Goal: Task Accomplishment & Management: Complete application form

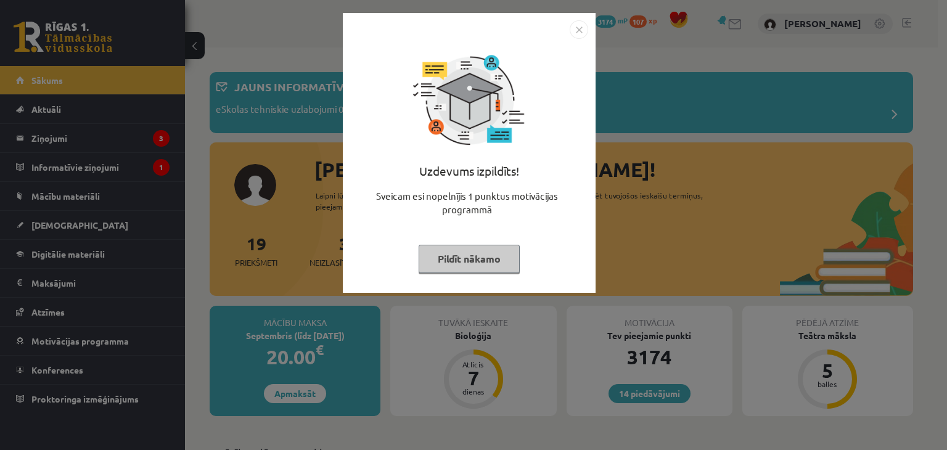
click at [502, 255] on button "Pildīt nākamo" at bounding box center [469, 259] width 101 height 28
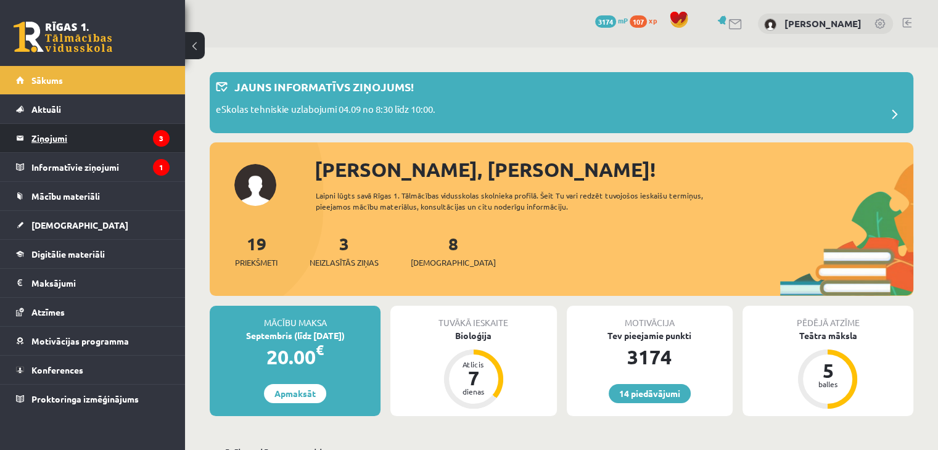
click at [128, 137] on legend "Ziņojumi 3" at bounding box center [100, 138] width 138 height 28
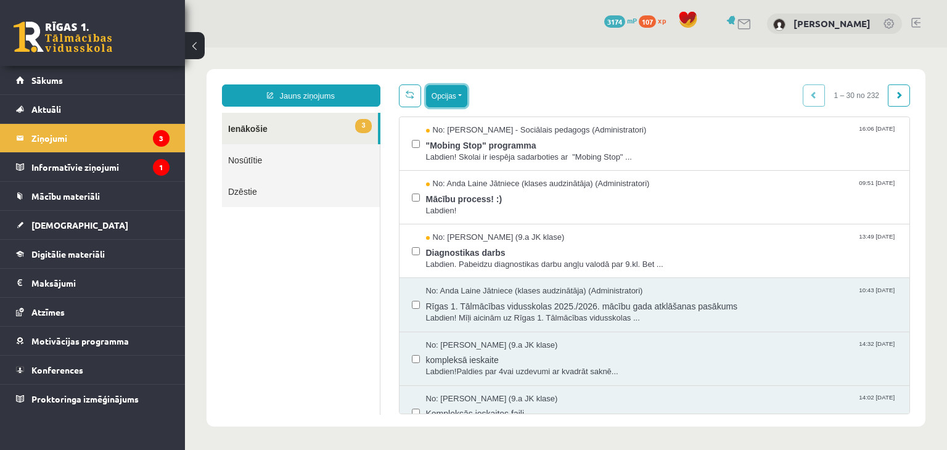
drag, startPoint x: 437, startPoint y: 89, endPoint x: 437, endPoint y: 104, distance: 14.8
click at [437, 90] on button "Opcijas" at bounding box center [446, 96] width 41 height 22
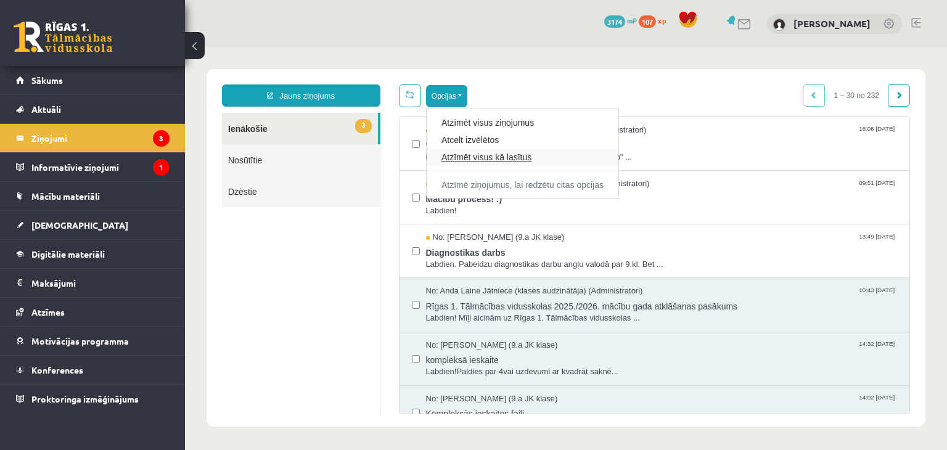
click at [445, 154] on link "Atzīmēt visus kā lasītus" at bounding box center [522, 157] width 162 height 12
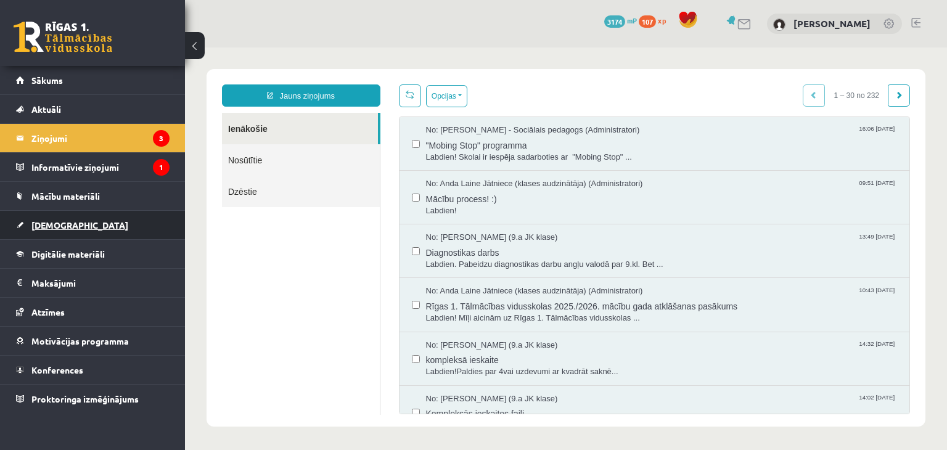
click at [116, 223] on link "[DEMOGRAPHIC_DATA]" at bounding box center [93, 225] width 154 height 28
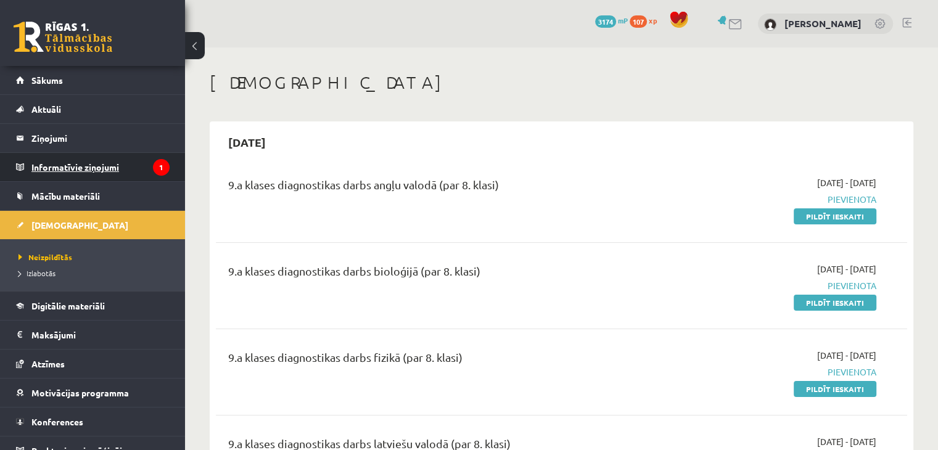
click at [135, 165] on legend "Informatīvie ziņojumi 1" at bounding box center [100, 167] width 138 height 28
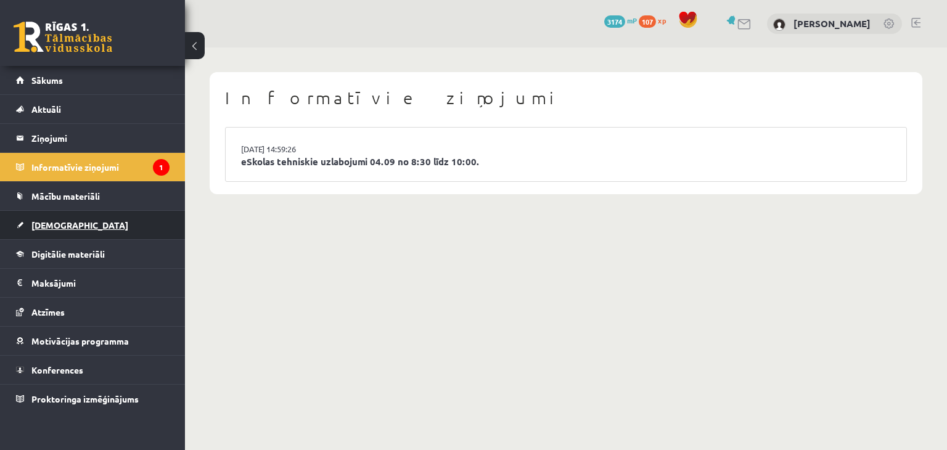
click at [135, 218] on link "[DEMOGRAPHIC_DATA]" at bounding box center [93, 225] width 154 height 28
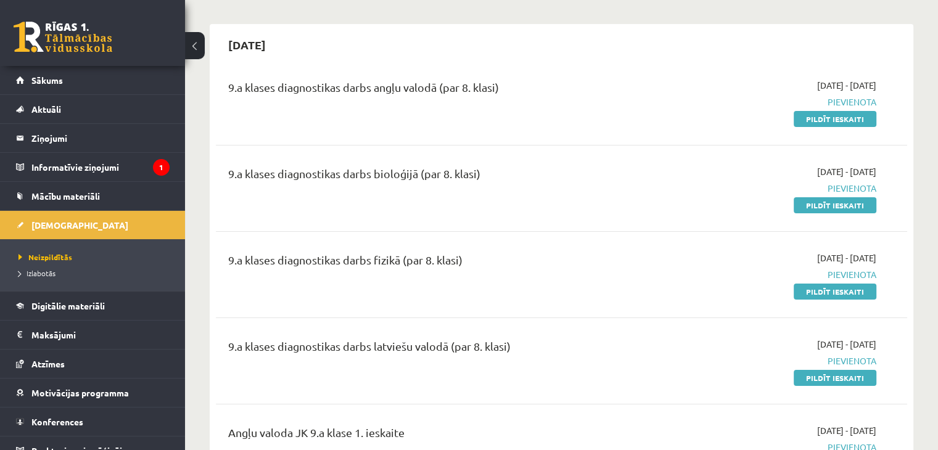
scroll to position [123, 0]
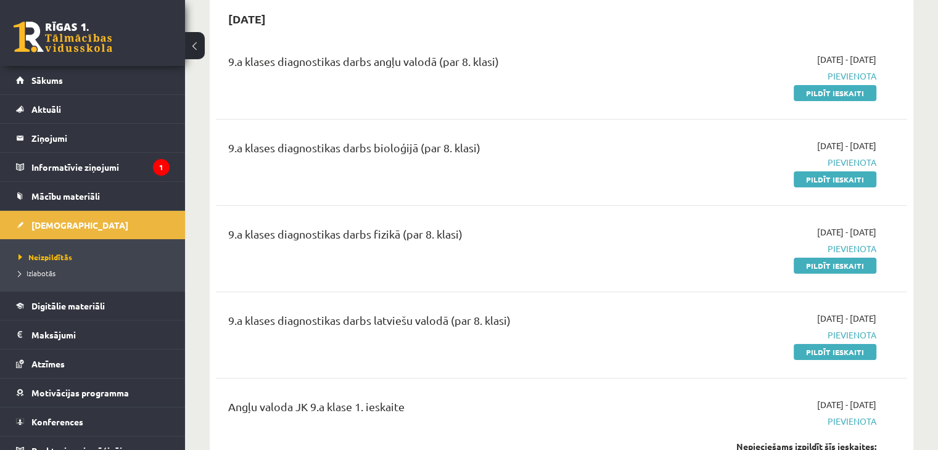
drag, startPoint x: 823, startPoint y: 179, endPoint x: 523, endPoint y: 60, distance: 322.8
click at [823, 179] on link "Pildīt ieskaiti" at bounding box center [835, 179] width 83 height 16
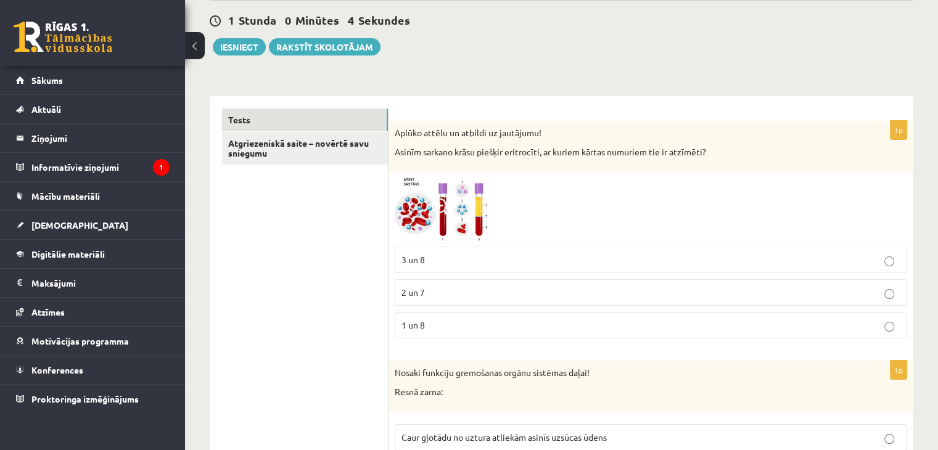
scroll to position [123, 0]
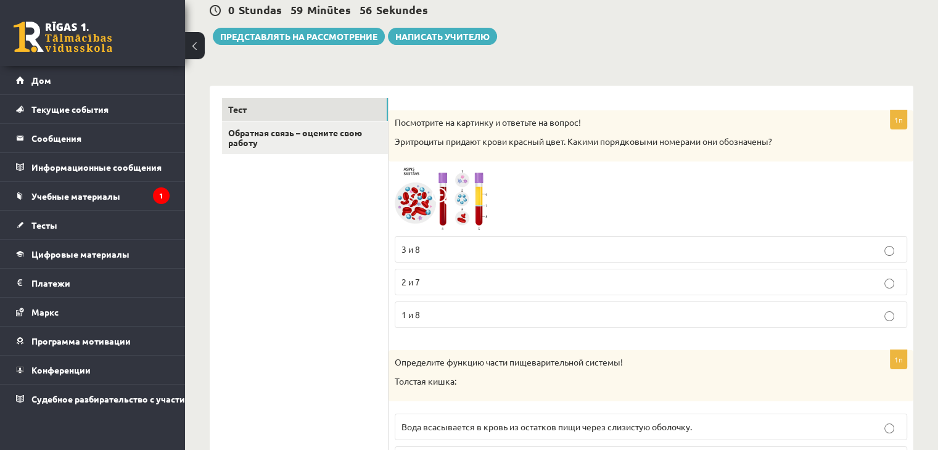
click at [443, 191] on span at bounding box center [442, 197] width 20 height 20
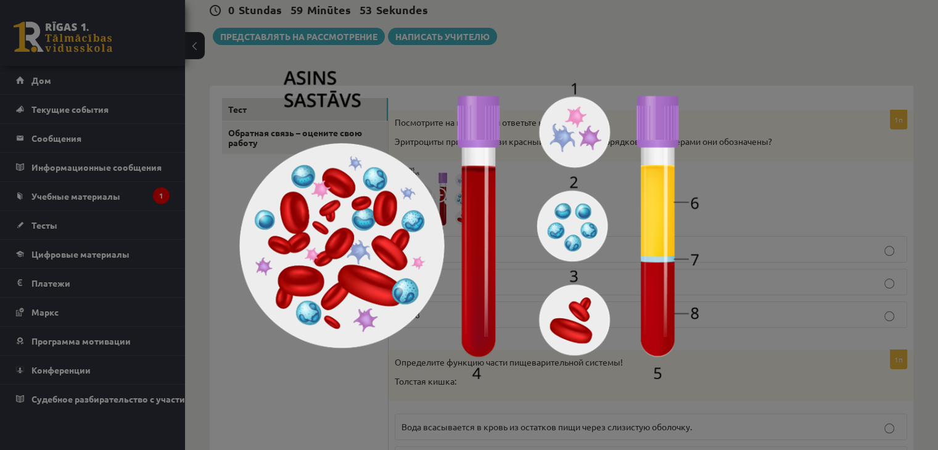
click at [760, 192] on div at bounding box center [469, 225] width 938 height 450
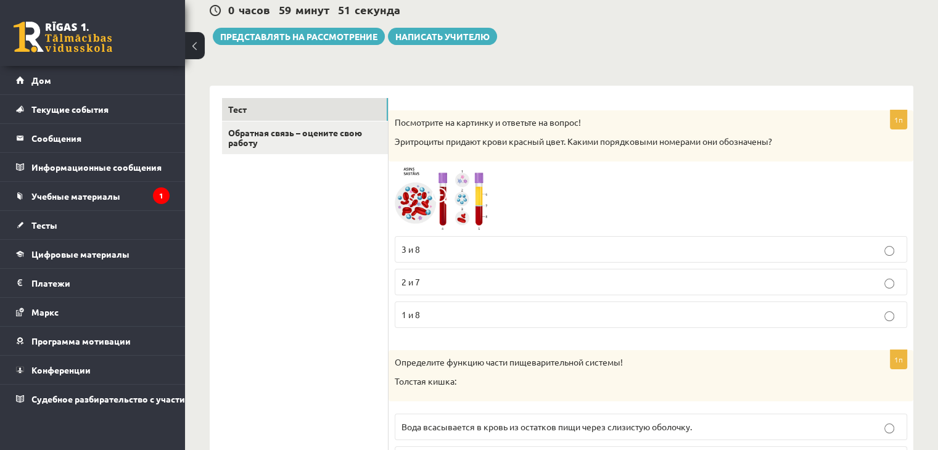
click at [435, 243] on p "3 и 8" at bounding box center [650, 249] width 499 height 13
click at [456, 189] on img at bounding box center [441, 199] width 92 height 62
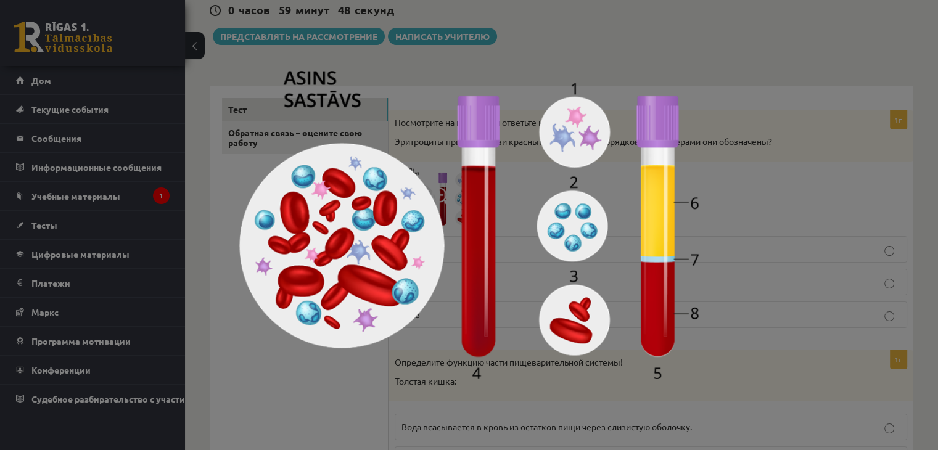
click at [734, 244] on div at bounding box center [469, 225] width 938 height 450
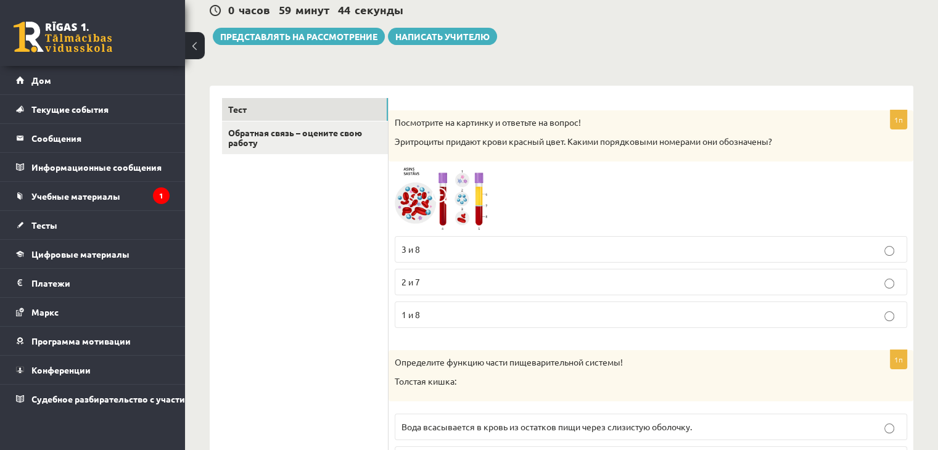
click at [424, 183] on img at bounding box center [441, 199] width 92 height 62
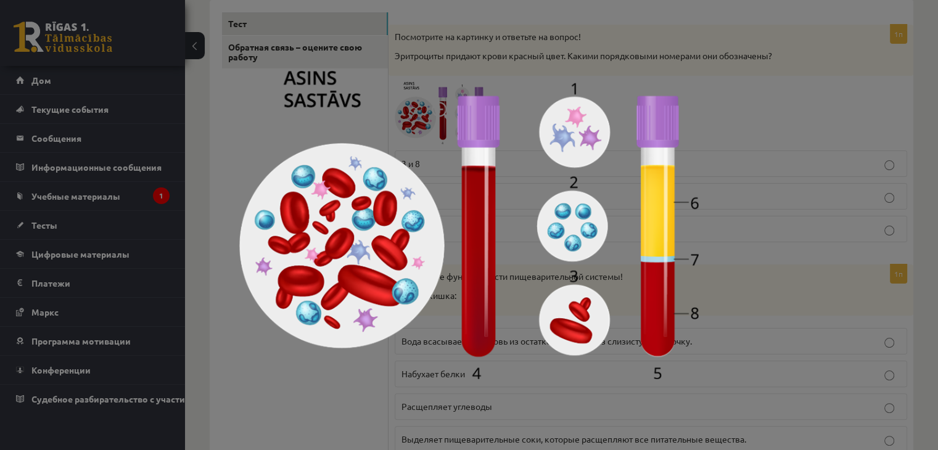
scroll to position [247, 0]
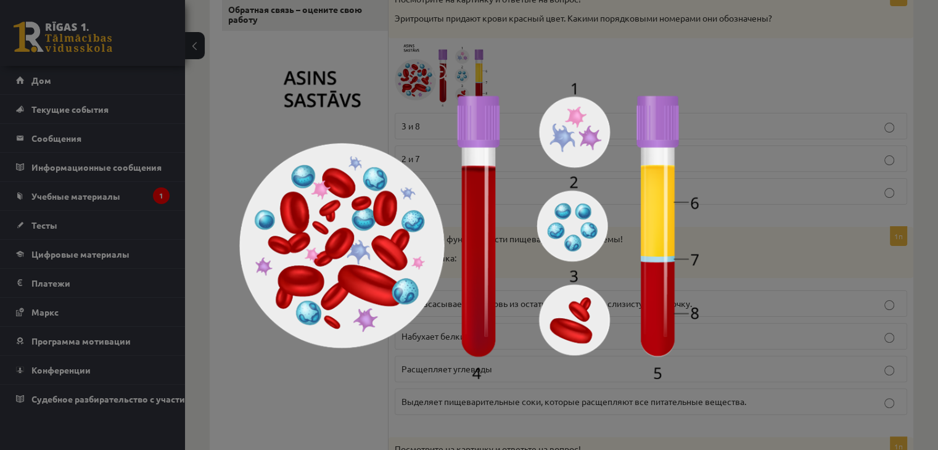
click at [372, 375] on img at bounding box center [468, 225] width 459 height 308
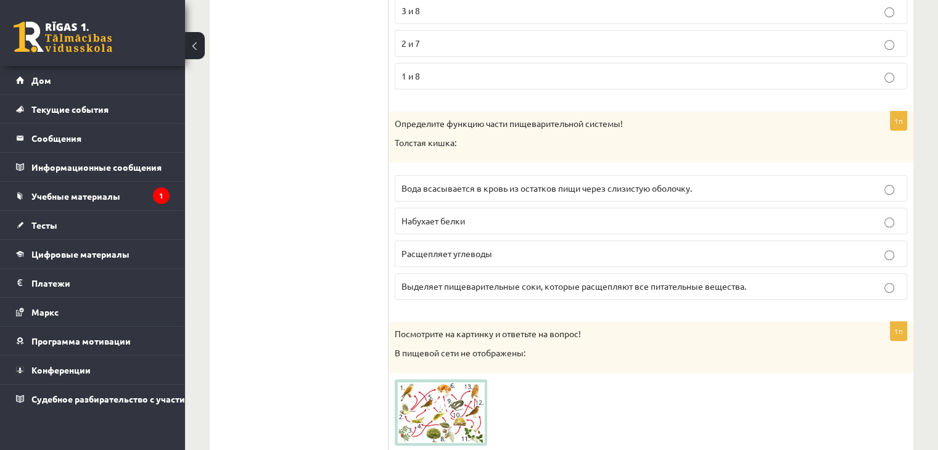
scroll to position [370, 0]
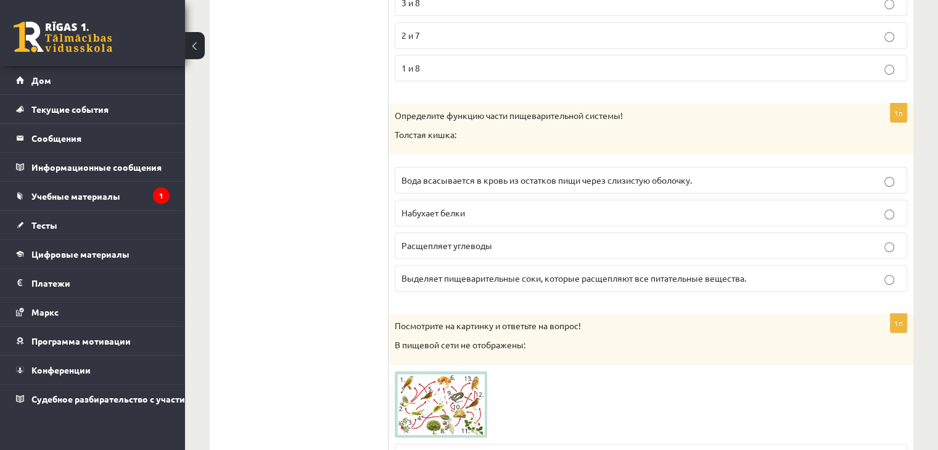
click at [540, 268] on label "Выделяет пищеварительные соки, которые расщепляют все питательные вещества." at bounding box center [651, 278] width 512 height 27
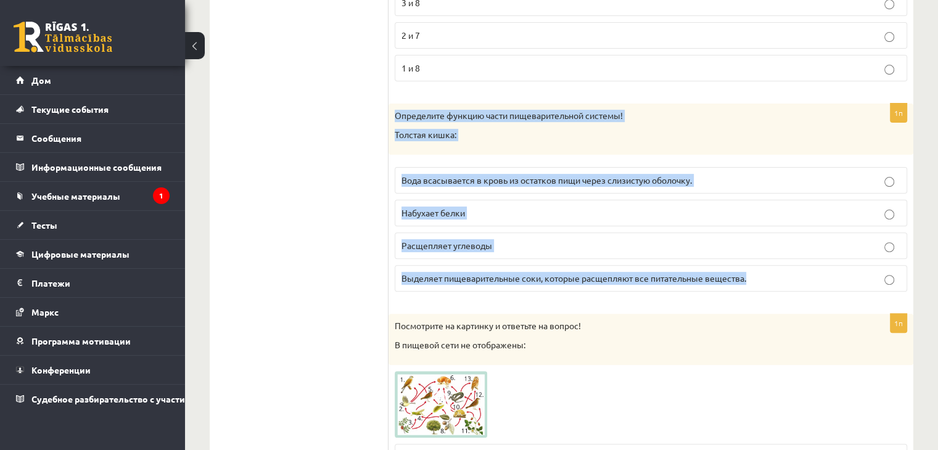
drag, startPoint x: 394, startPoint y: 107, endPoint x: 771, endPoint y: 274, distance: 412.4
click at [771, 275] on div "1п Определите функцию части пищеварительной системы! Толстая кишка: Вода всасыв…" at bounding box center [650, 203] width 525 height 198
copy div "Определите функцию части пищеварительной системы! Толстая кишка: Вода всасывает…"
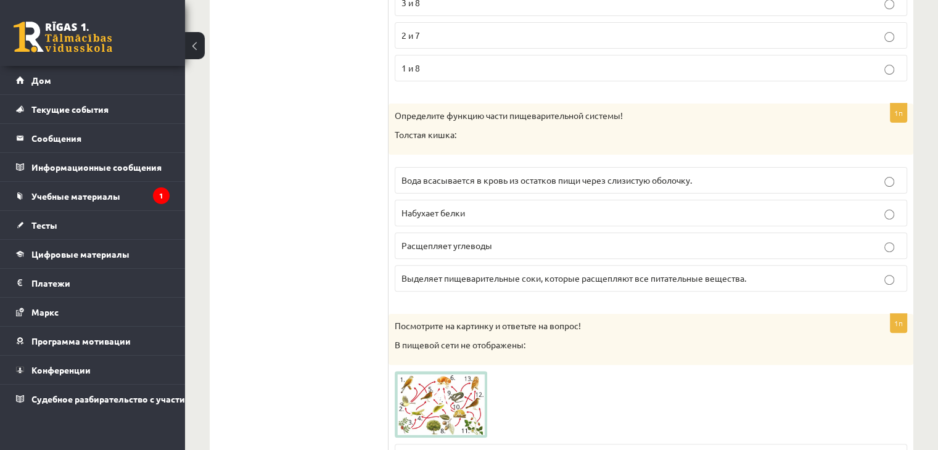
click at [439, 176] on font "Вода всасывается в кровь из остатков пищи через слизистую оболочку." at bounding box center [546, 179] width 290 height 11
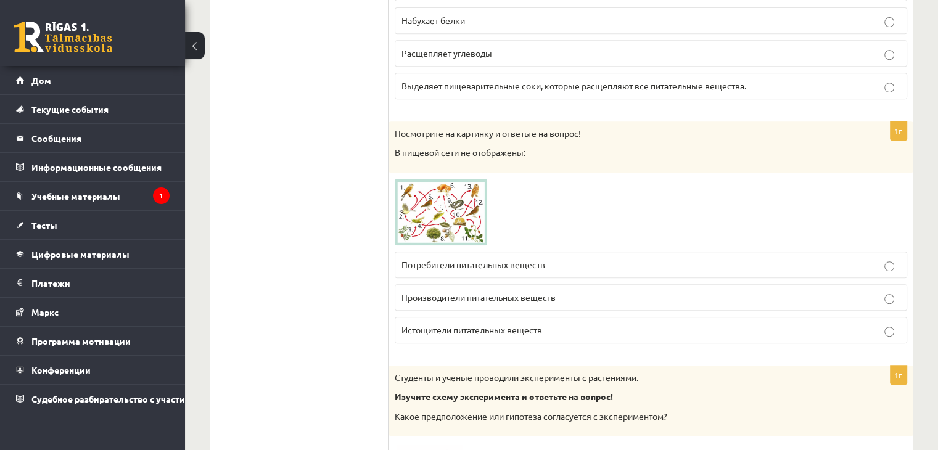
scroll to position [564, 0]
click at [429, 200] on img at bounding box center [441, 211] width 92 height 67
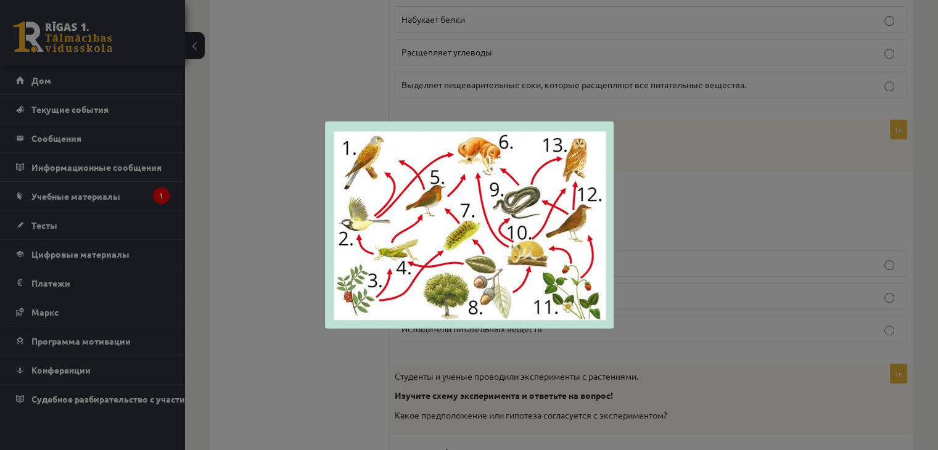
click at [259, 276] on div at bounding box center [469, 225] width 938 height 450
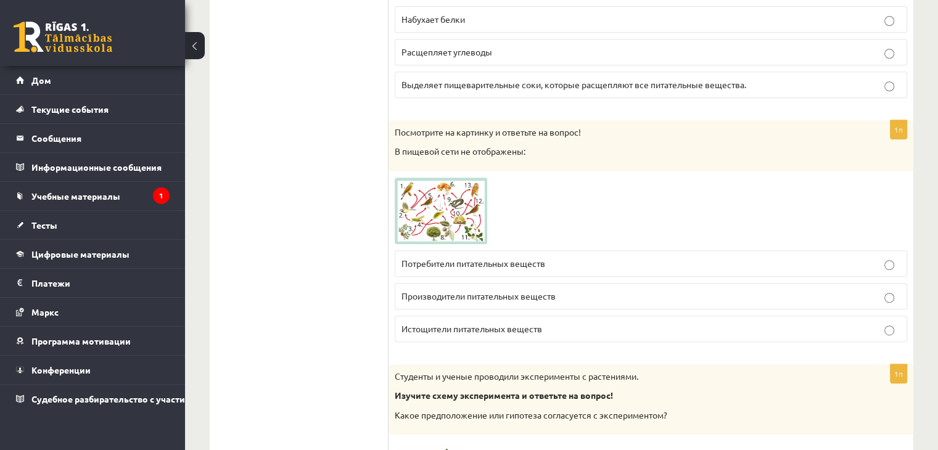
click at [424, 258] on font "Потребители питательных веществ" at bounding box center [473, 263] width 144 height 11
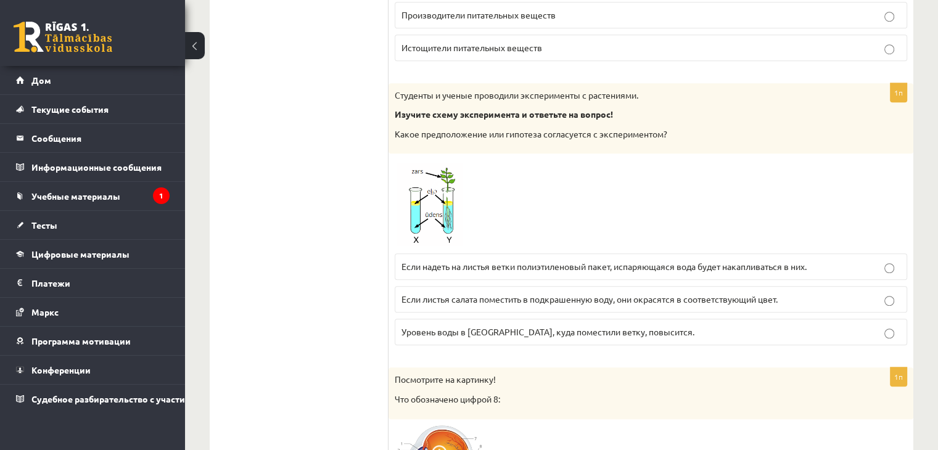
scroll to position [872, 0]
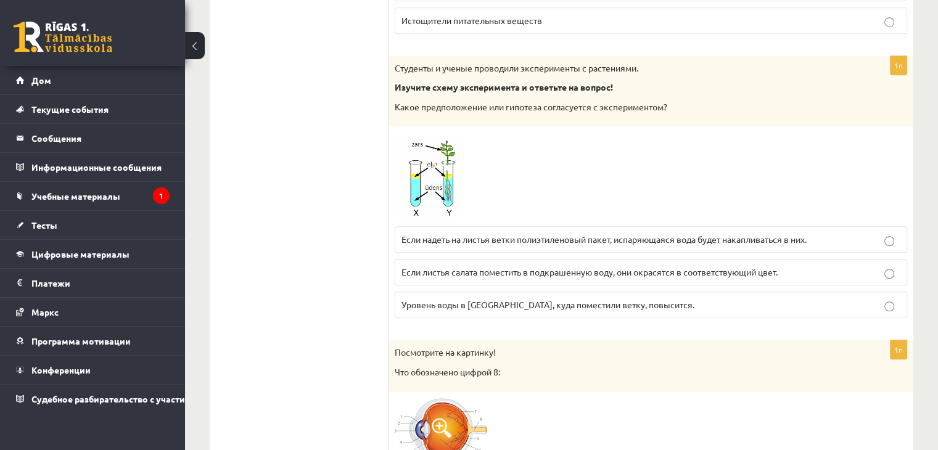
click at [425, 188] on img at bounding box center [441, 177] width 92 height 88
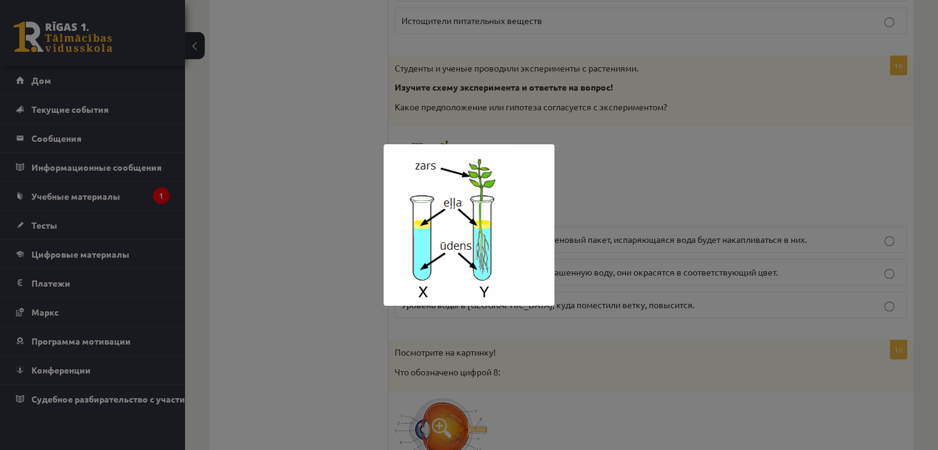
click at [327, 199] on div at bounding box center [469, 225] width 938 height 450
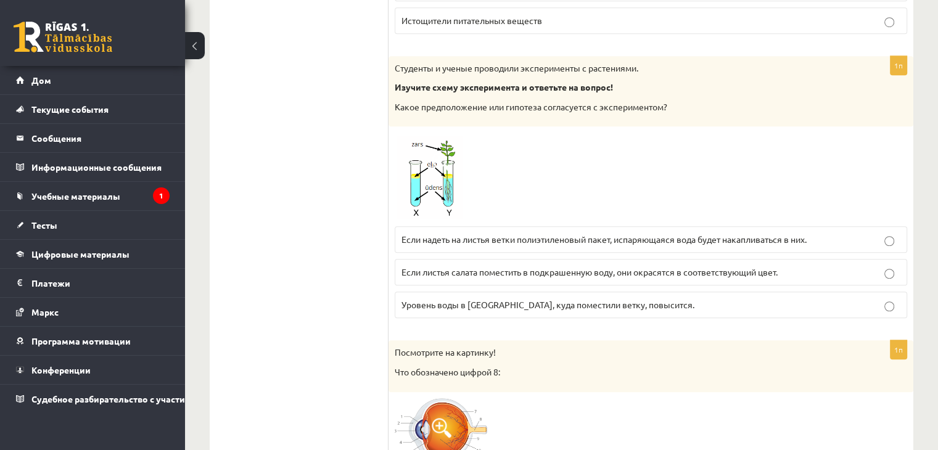
click at [514, 244] on label "Если надеть на листья ветки полиэтиленовый пакет, испаряющаяся вода будет накап…" at bounding box center [651, 239] width 512 height 27
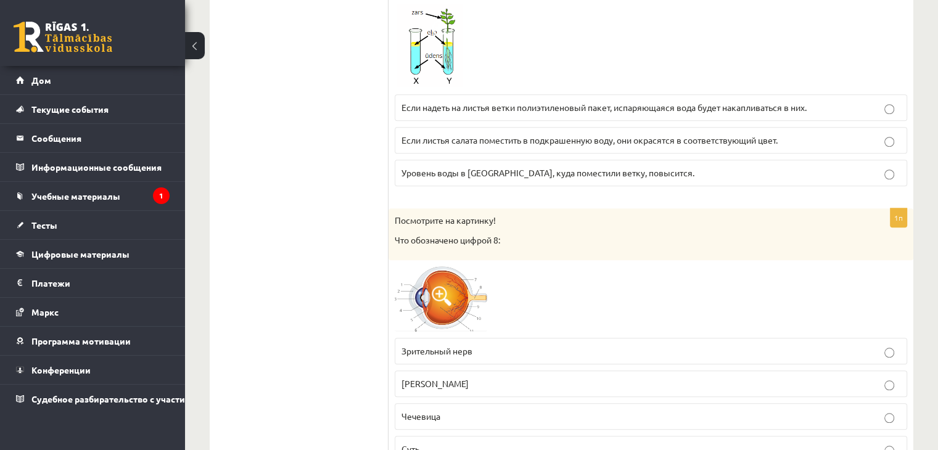
scroll to position [995, 0]
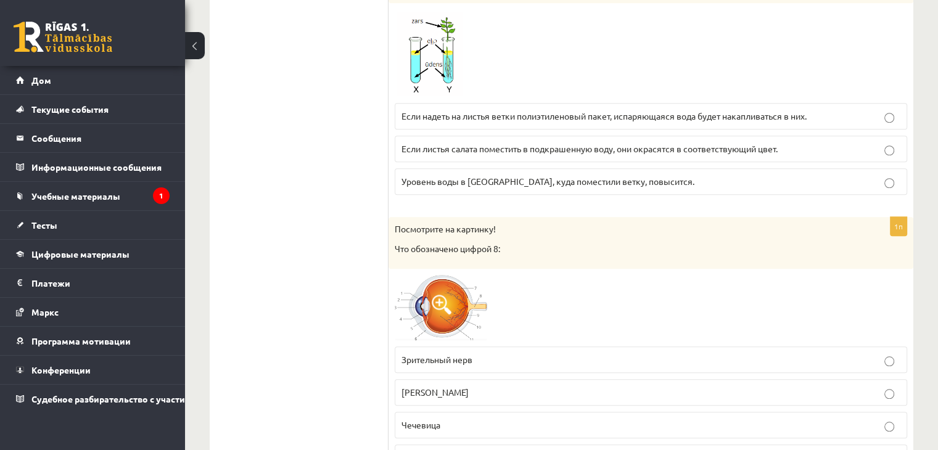
click at [424, 45] on img at bounding box center [441, 53] width 92 height 88
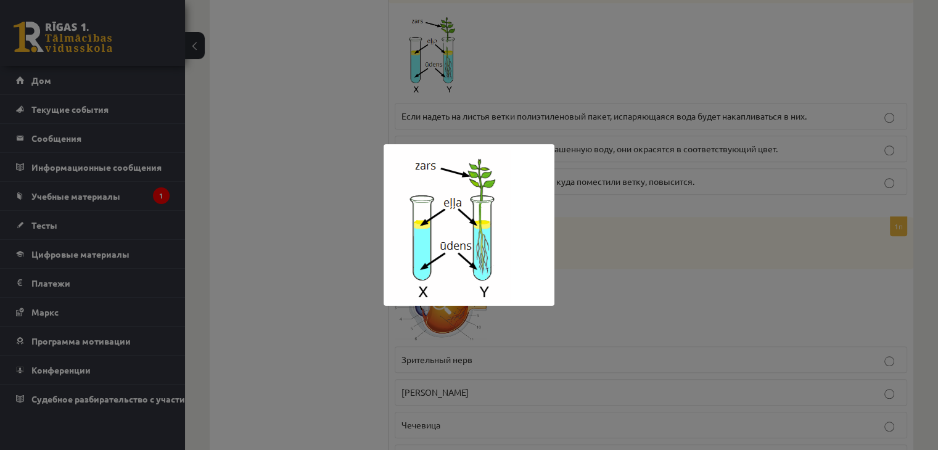
click at [325, 140] on div at bounding box center [469, 225] width 938 height 450
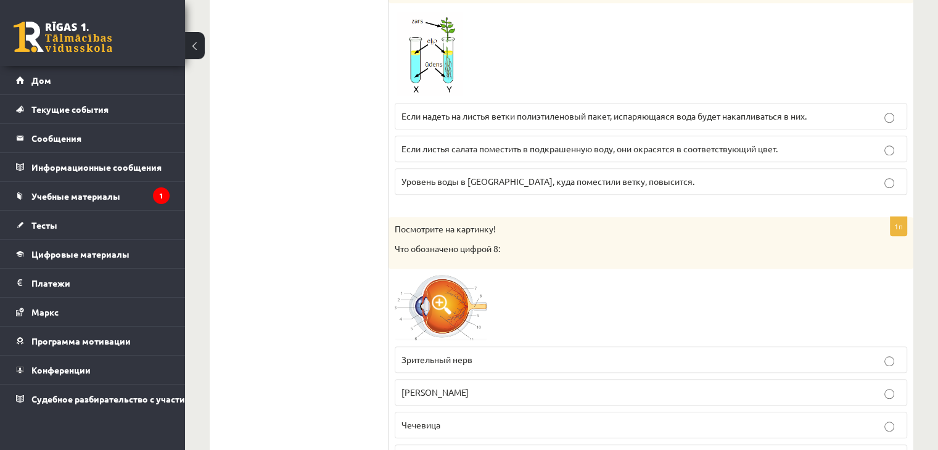
click at [427, 60] on img at bounding box center [441, 53] width 92 height 88
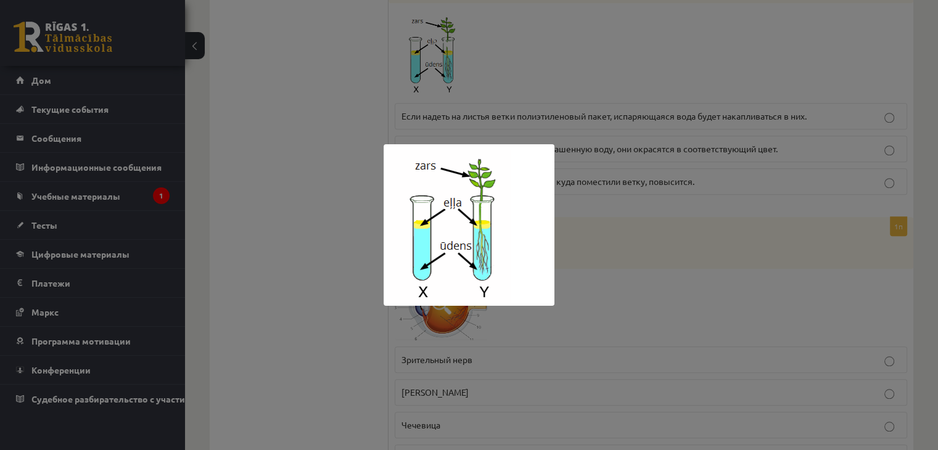
click at [351, 97] on div at bounding box center [469, 225] width 938 height 450
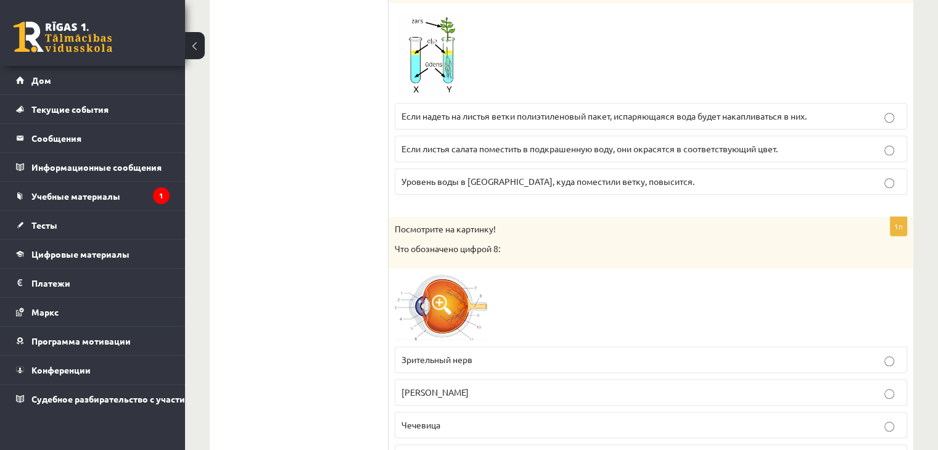
drag, startPoint x: 478, startPoint y: 181, endPoint x: 471, endPoint y: 177, distance: 8.0
click at [478, 182] on font "Уровень воды в жире, куда поместили ветку, повысится." at bounding box center [547, 181] width 293 height 11
click at [425, 46] on img at bounding box center [441, 53] width 92 height 88
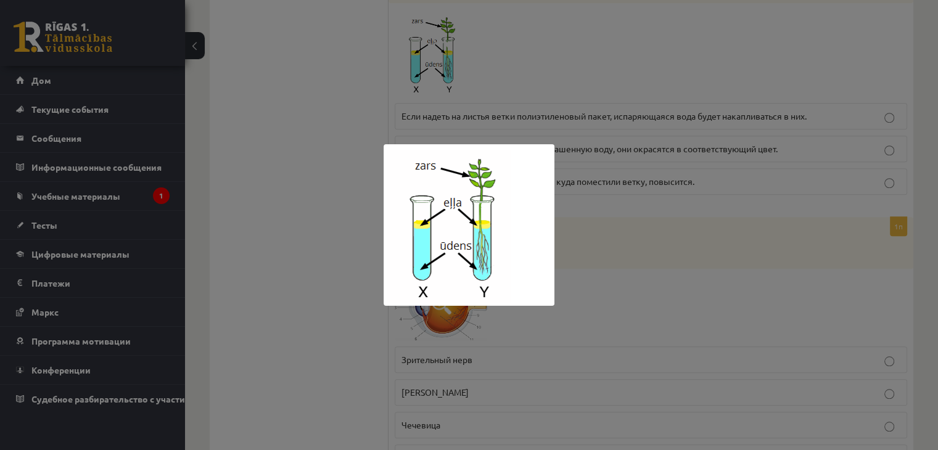
drag, startPoint x: 346, startPoint y: 96, endPoint x: 303, endPoint y: 109, distance: 44.5
click at [303, 109] on div at bounding box center [469, 225] width 938 height 450
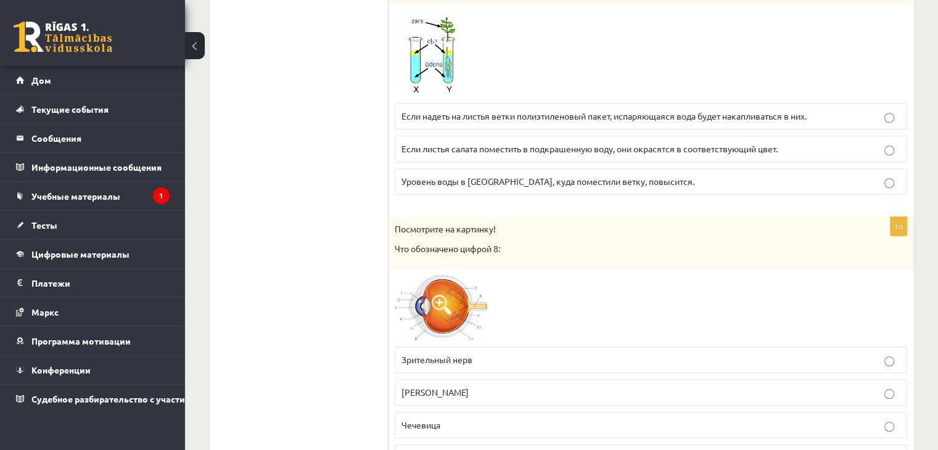
click at [415, 81] on img at bounding box center [441, 53] width 92 height 88
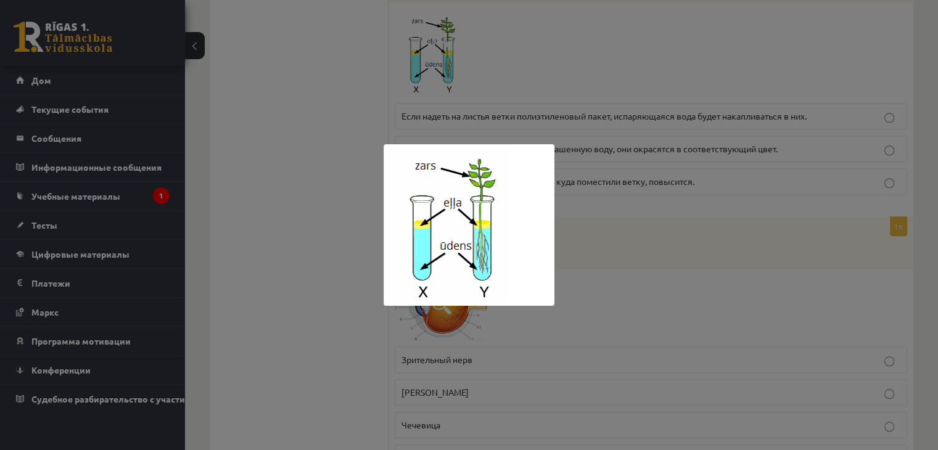
click at [328, 107] on div at bounding box center [469, 225] width 938 height 450
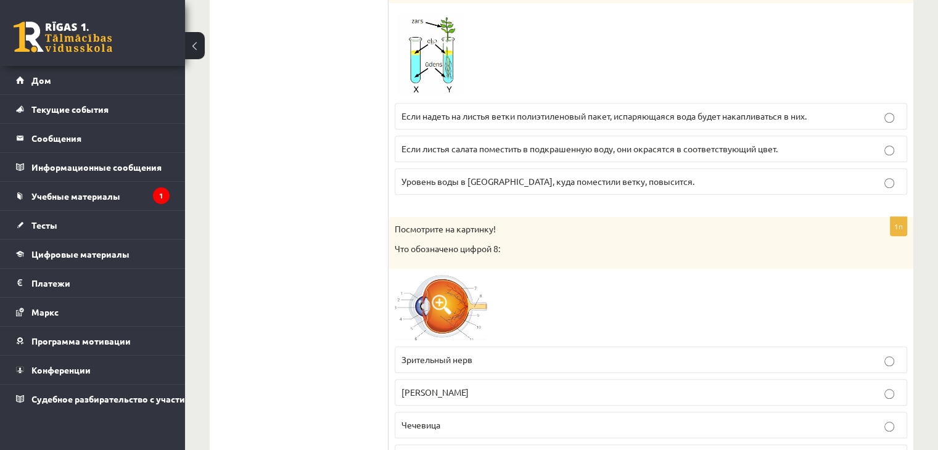
click at [406, 38] on img at bounding box center [441, 53] width 92 height 88
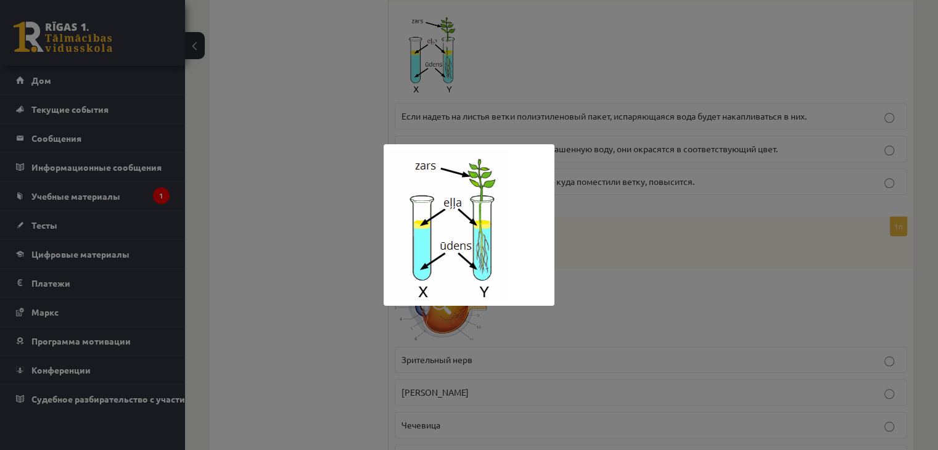
click at [349, 118] on div at bounding box center [469, 225] width 938 height 450
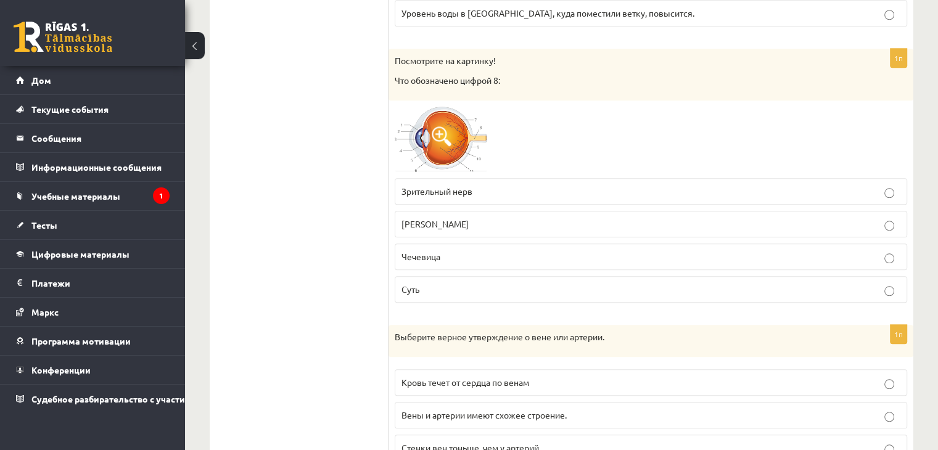
scroll to position [1180, 0]
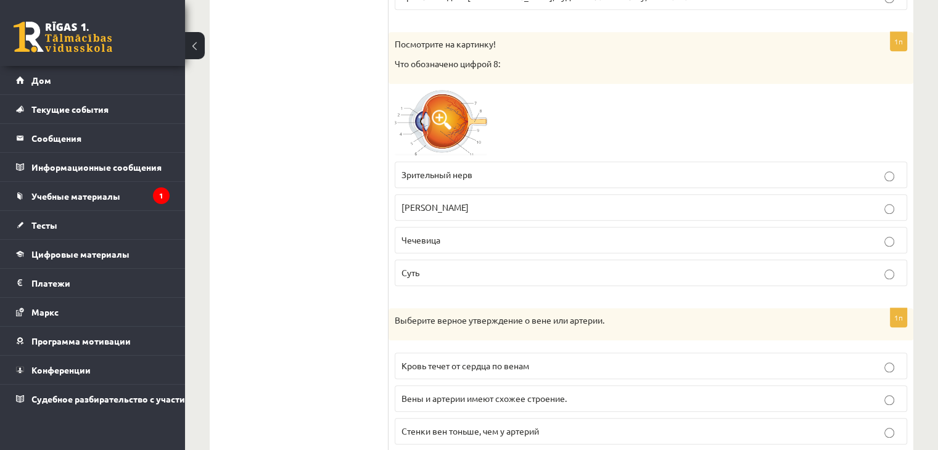
click at [443, 124] on span at bounding box center [442, 120] width 20 height 20
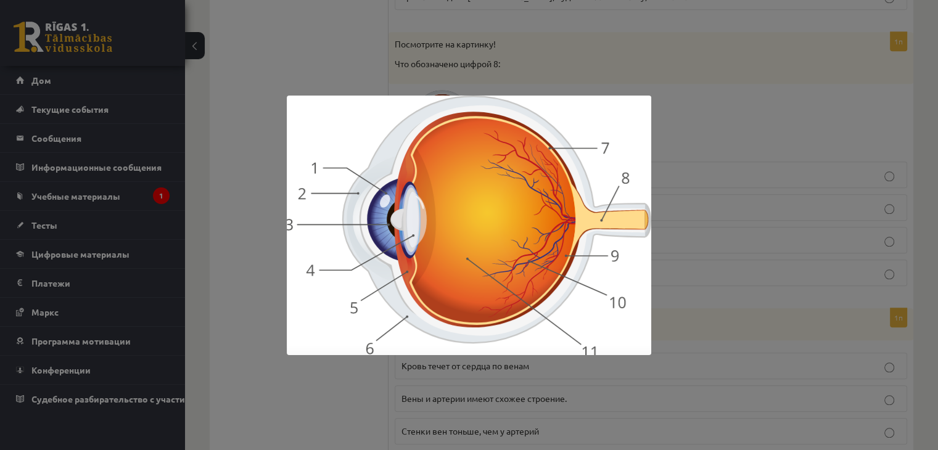
click at [316, 181] on img at bounding box center [469, 226] width 364 height 260
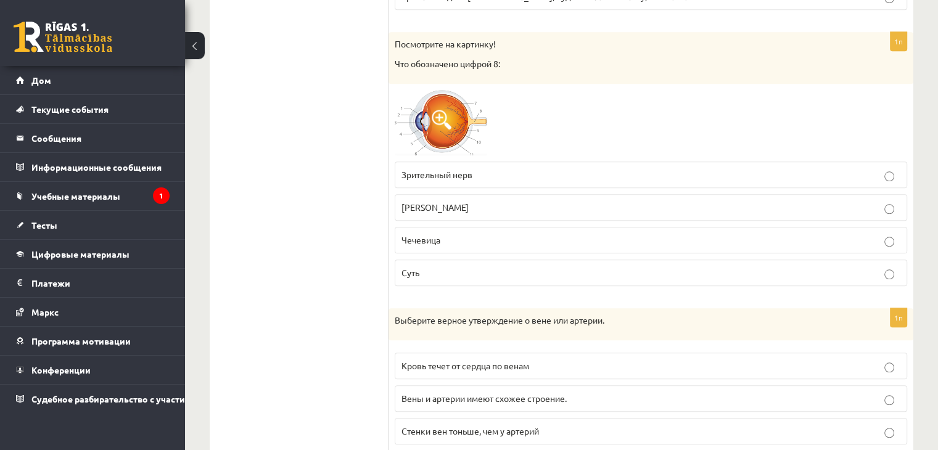
drag, startPoint x: 443, startPoint y: 161, endPoint x: 419, endPoint y: 167, distance: 24.8
click at [443, 162] on label "Зрительный нерв" at bounding box center [651, 175] width 512 height 27
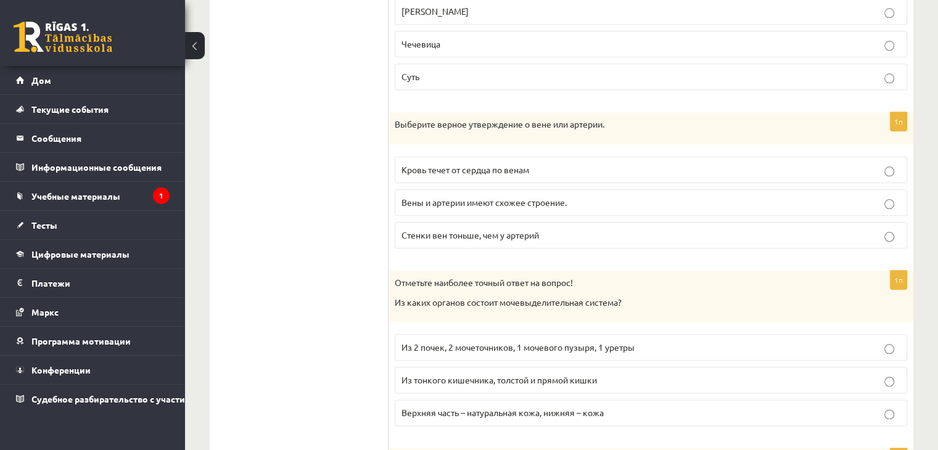
scroll to position [1427, 0]
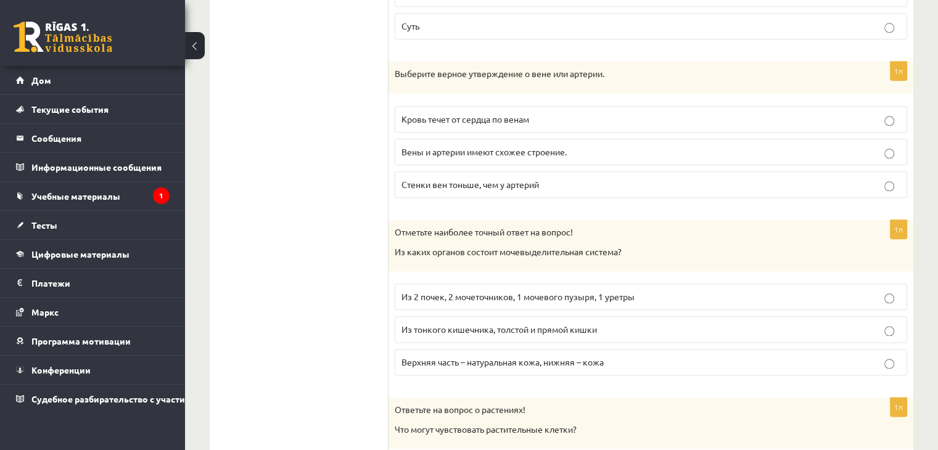
drag, startPoint x: 409, startPoint y: 72, endPoint x: 585, endPoint y: 191, distance: 212.2
drag, startPoint x: 332, startPoint y: 102, endPoint x: 366, endPoint y: 88, distance: 37.3
click at [450, 75] on p "Выберите верное утверждение о вене или артерии." at bounding box center [620, 74] width 451 height 12
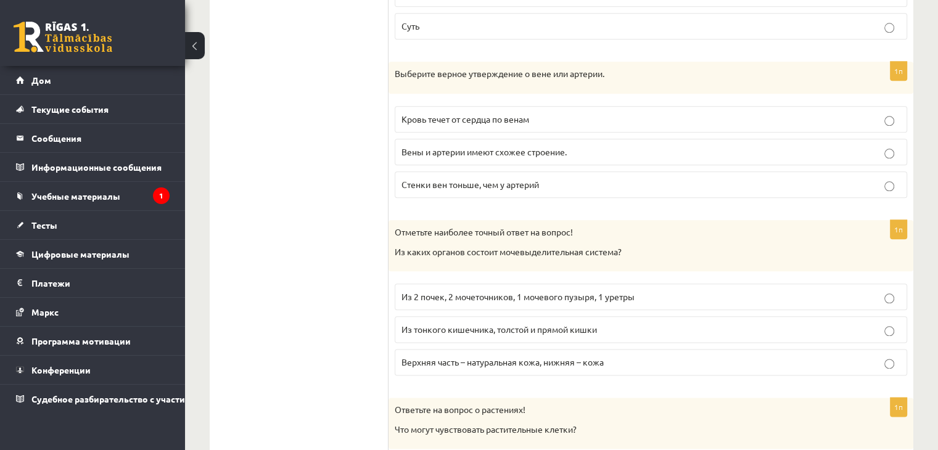
click at [399, 70] on font "Выберите верное утверждение о вене или артерии." at bounding box center [500, 73] width 210 height 11
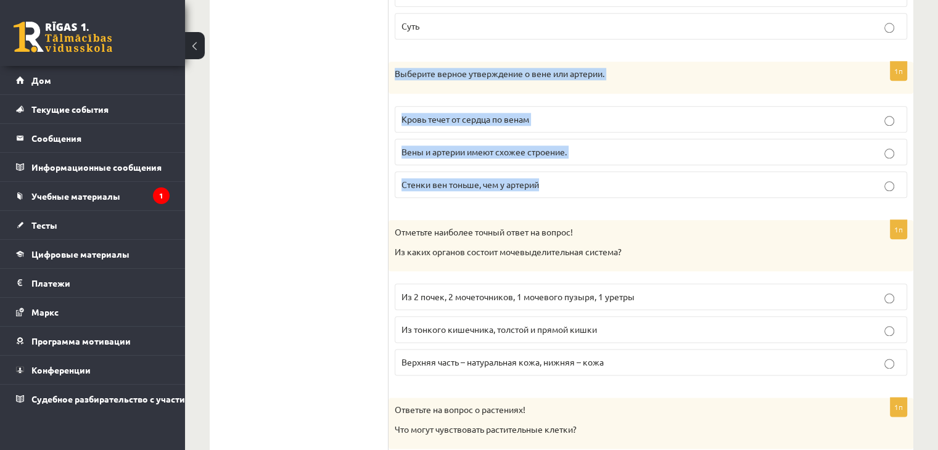
drag, startPoint x: 395, startPoint y: 70, endPoint x: 573, endPoint y: 167, distance: 202.5
click at [573, 167] on div "1п Выберите верное утверждение о вене или артерии. Кровь течет от сердца по вен…" at bounding box center [650, 135] width 525 height 146
copy div "Выберите верное утверждение о вене или артерии. Кровь течет от сердца по венам …"
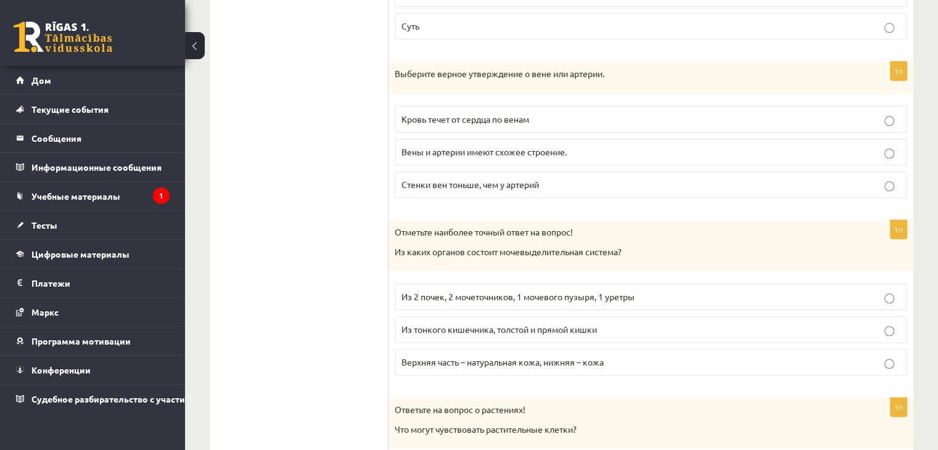
click at [508, 186] on p "Стенки вен тоньше, чем у артерий" at bounding box center [650, 184] width 499 height 13
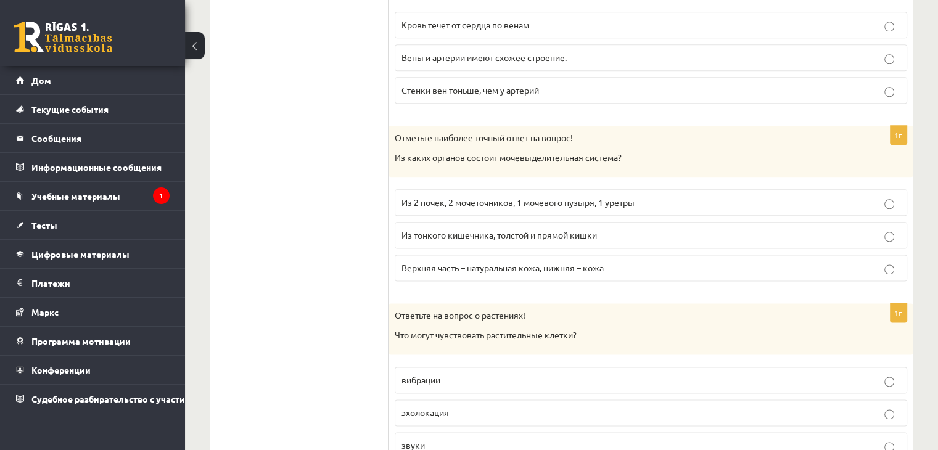
scroll to position [1550, 0]
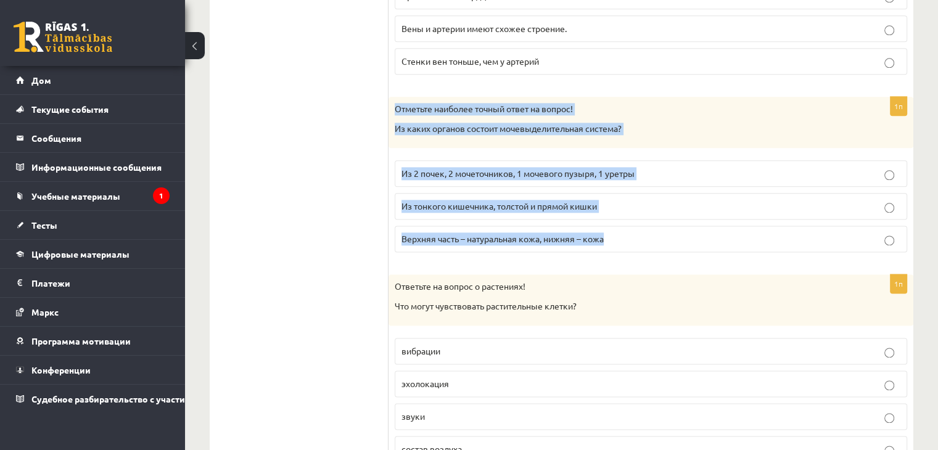
drag, startPoint x: 390, startPoint y: 101, endPoint x: 653, endPoint y: 231, distance: 293.9
click at [653, 231] on div "1п Отметьте наиболее точный ответ на вопрос! Из каких органов состоит мочевыдел…" at bounding box center [650, 179] width 525 height 165
copy div "Отметьте наиболее точный ответ на вопрос! Из каких органов состоит мочевыделите…"
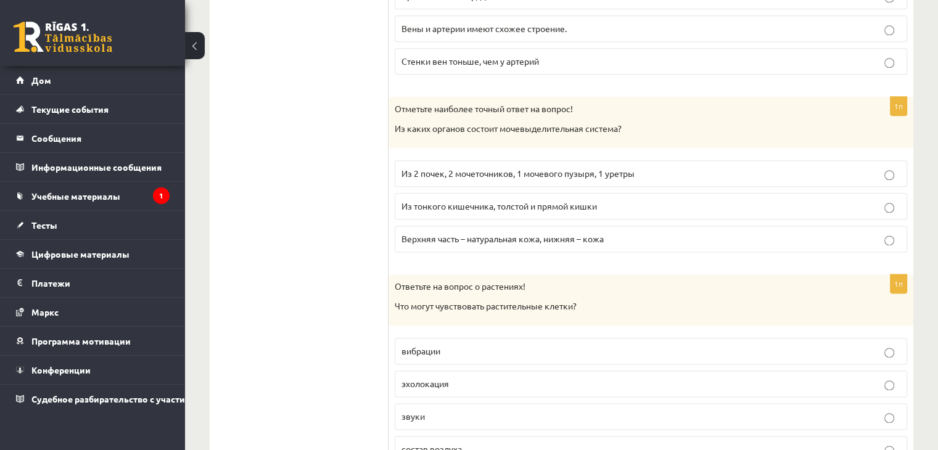
click at [480, 169] on font "Из 2 почек, 2 мочеточников, 1 мочевого пузыря, 1 уретры" at bounding box center [517, 173] width 233 height 11
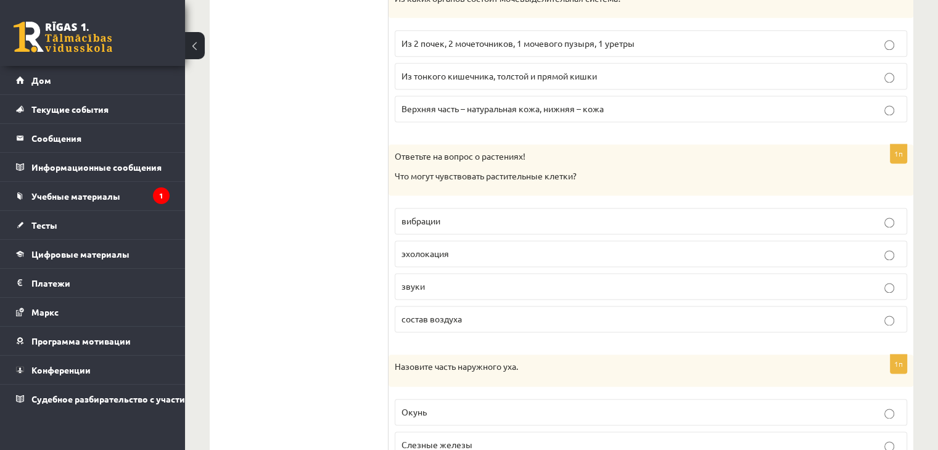
scroll to position [1735, 0]
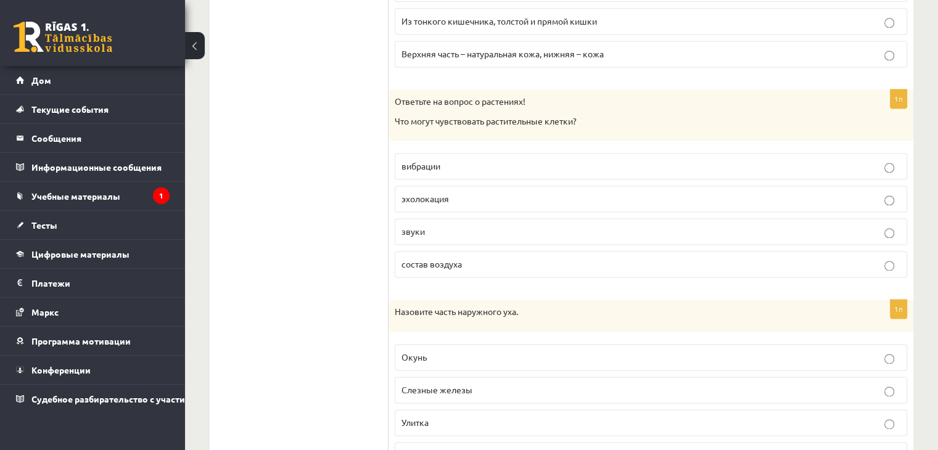
drag, startPoint x: 387, startPoint y: 86, endPoint x: 530, endPoint y: 263, distance: 227.5
click at [432, 225] on p "звуки" at bounding box center [650, 231] width 499 height 13
click at [426, 193] on font "эхолокация" at bounding box center [424, 198] width 47 height 11
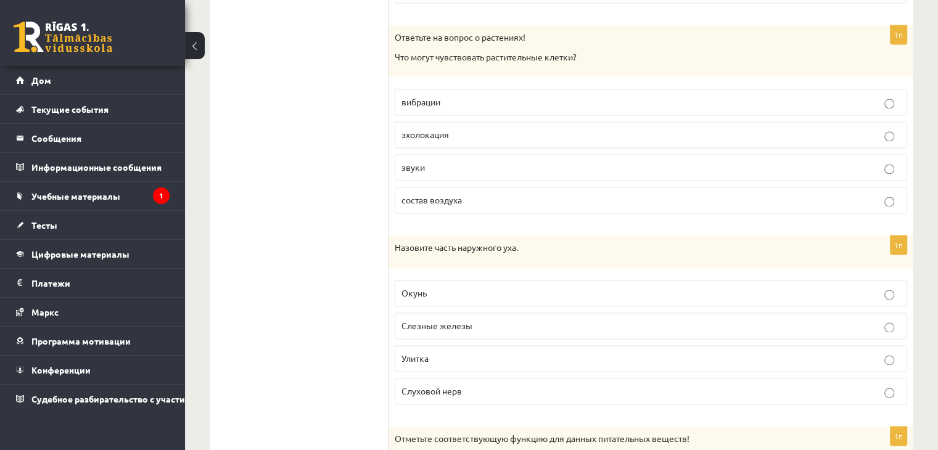
scroll to position [1797, 0]
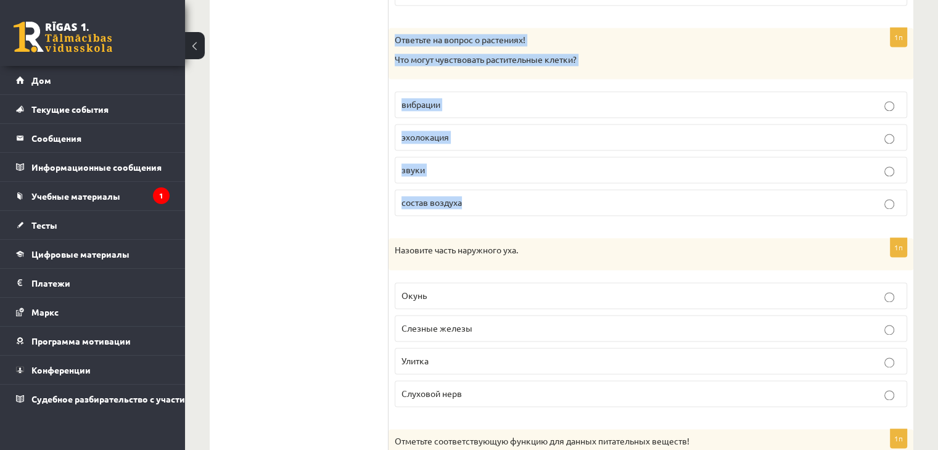
drag, startPoint x: 388, startPoint y: 30, endPoint x: 546, endPoint y: 186, distance: 221.9
click at [546, 186] on div "1п Ответьте на вопрос о растениях! Что могут чувствовать растительные клетки? в…" at bounding box center [650, 127] width 525 height 198
copy div "Ответьте на вопрос о растениях! Что могут чувствовать растительные клетки? вибр…"
click at [445, 136] on p "эхолокация" at bounding box center [650, 137] width 499 height 13
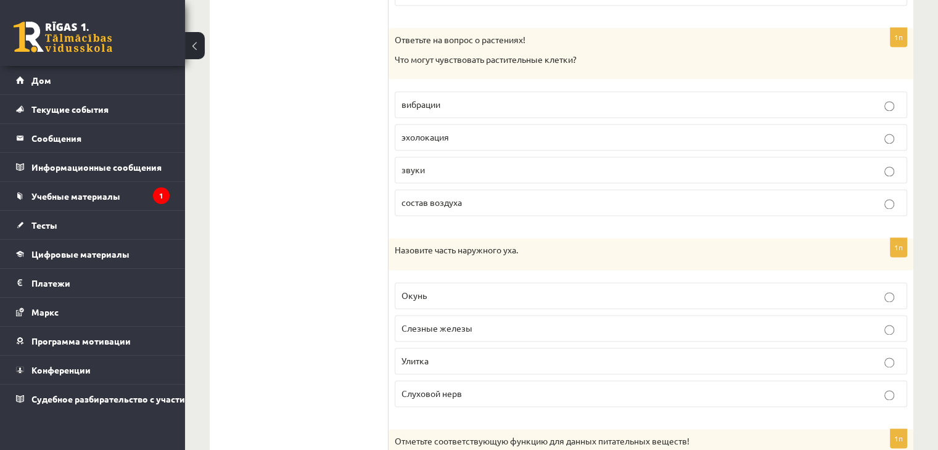
drag, startPoint x: 437, startPoint y: 107, endPoint x: 438, endPoint y: 101, distance: 6.3
click at [437, 106] on label "вибрации" at bounding box center [651, 104] width 512 height 27
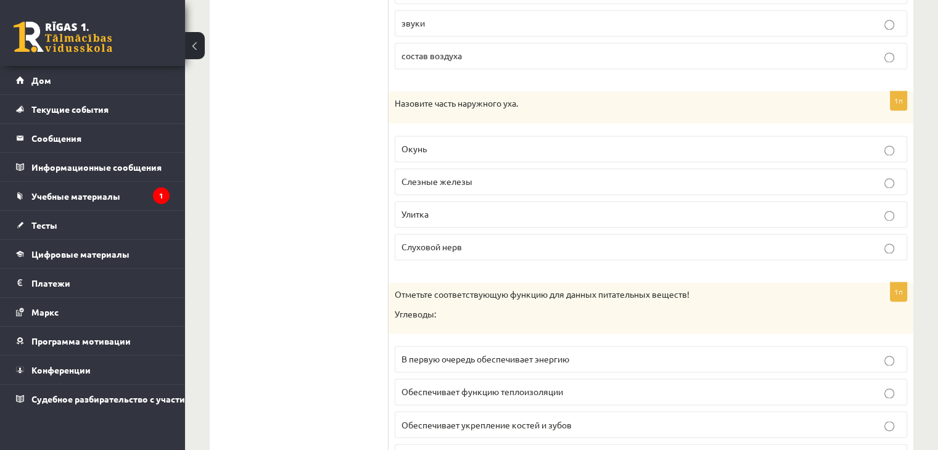
scroll to position [1982, 0]
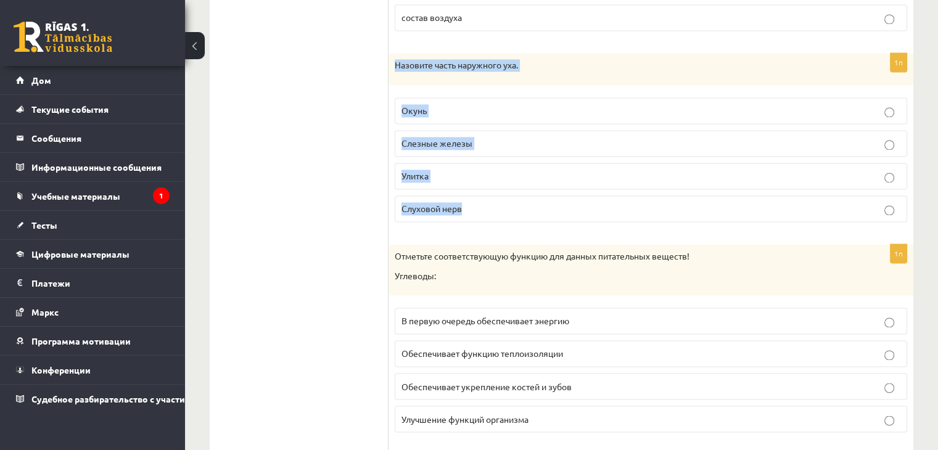
drag, startPoint x: 393, startPoint y: 57, endPoint x: 559, endPoint y: 200, distance: 219.1
click at [559, 200] on div "1п Назовите часть наружного уха. Окунь Слезные железы Улитка Слуховой нерв" at bounding box center [650, 142] width 525 height 179
copy div "Назовите часть наружного уха. Окунь Слезные железы Улитка Слуховой нерв"
click at [434, 179] on label "Улитка" at bounding box center [651, 176] width 512 height 27
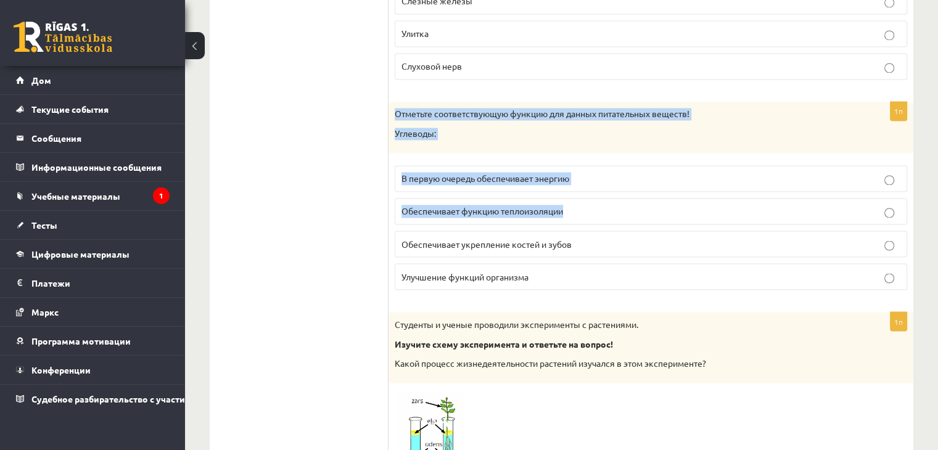
scroll to position [2167, 0]
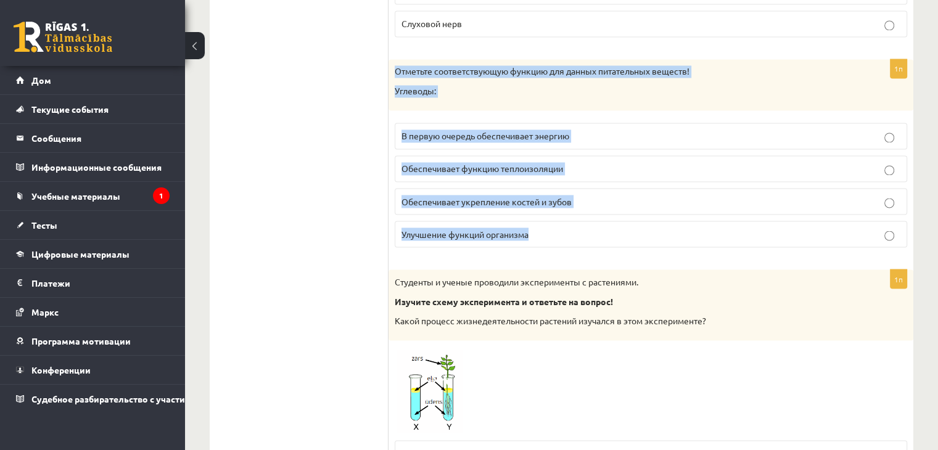
drag, startPoint x: 409, startPoint y: 129, endPoint x: 604, endPoint y: 216, distance: 213.1
click at [604, 216] on div "1п Отметьте соответствующую функцию для данных питательных веществ! Углеводы: В…" at bounding box center [650, 158] width 525 height 198
copy div "Отметьте соответствующую функцию для данных питательных веществ! Углеводы: В пе…"
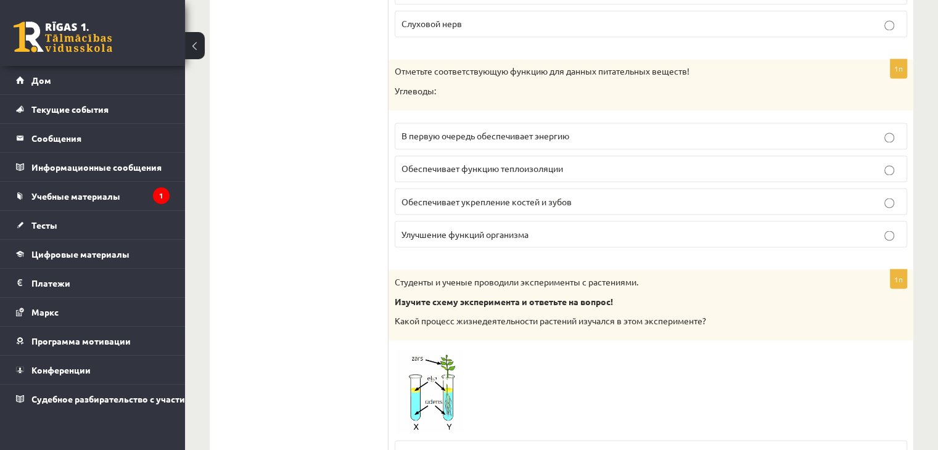
click at [470, 123] on label "В первую очередь обеспечивает энергию" at bounding box center [651, 136] width 512 height 27
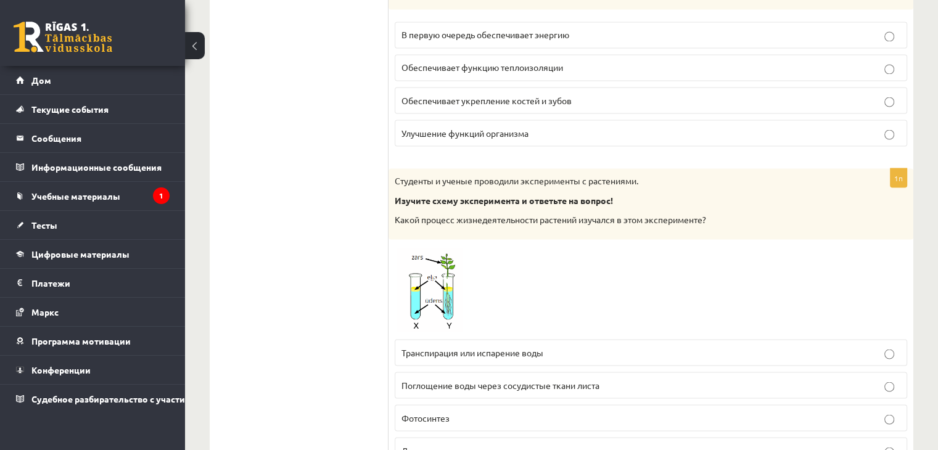
scroll to position [2413, 0]
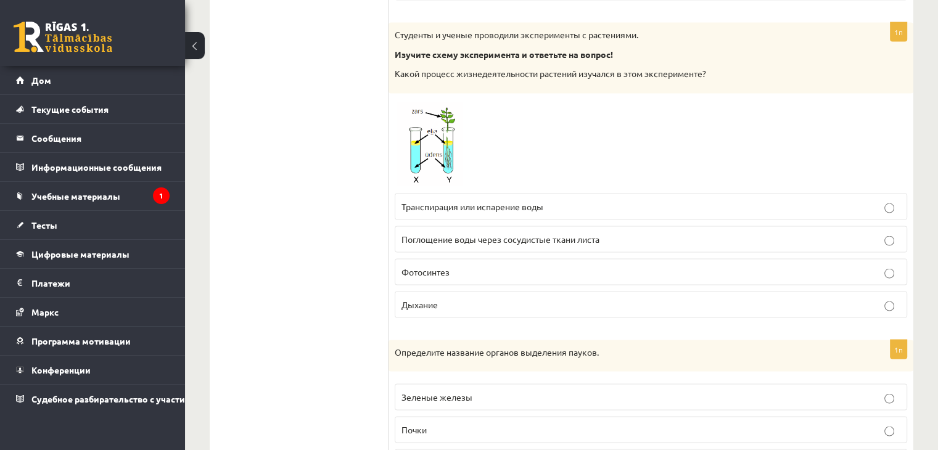
click at [419, 118] on img at bounding box center [441, 144] width 92 height 88
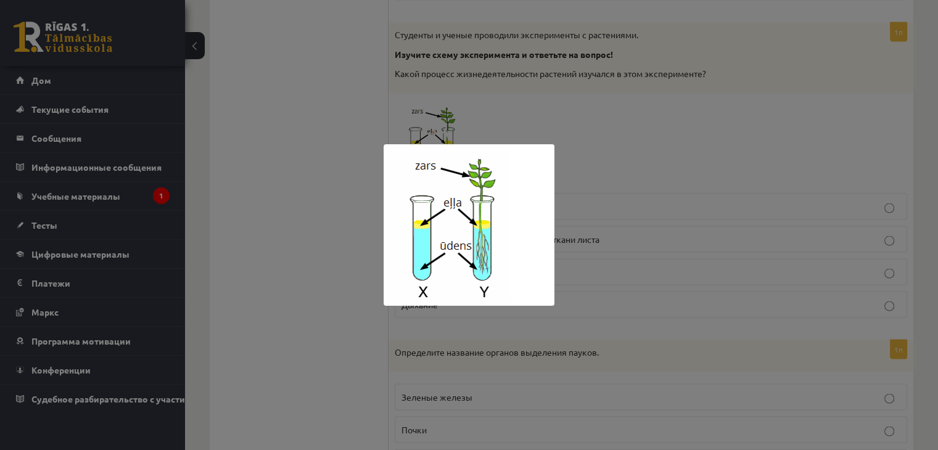
click at [292, 150] on div at bounding box center [469, 225] width 938 height 450
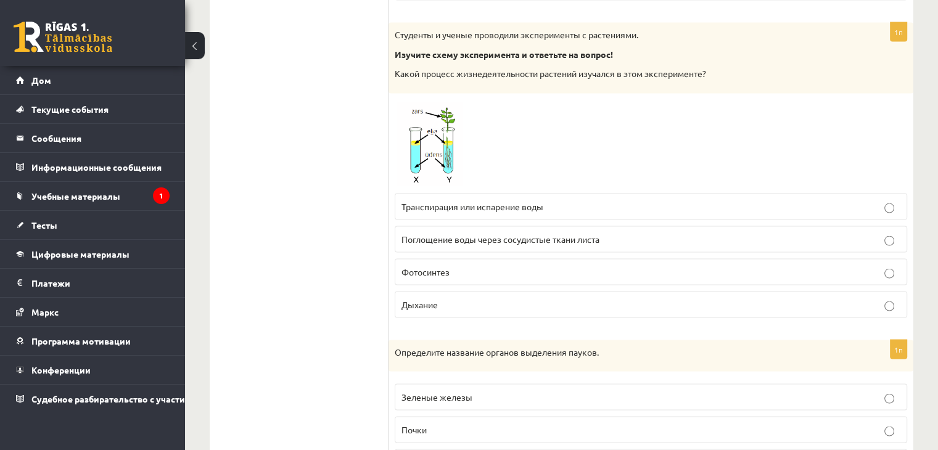
drag, startPoint x: 431, startPoint y: 203, endPoint x: 422, endPoint y: 197, distance: 11.1
click at [430, 203] on p "Транспирация или испарение воды" at bounding box center [650, 206] width 499 height 13
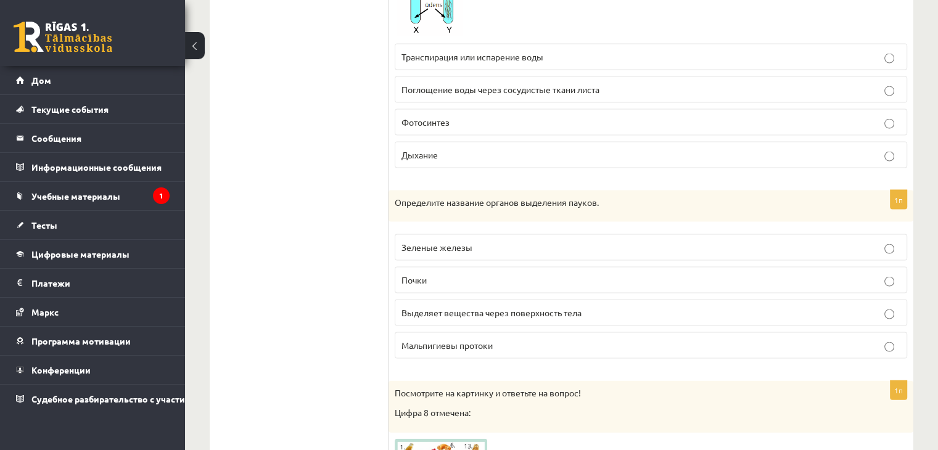
scroll to position [2660, 0]
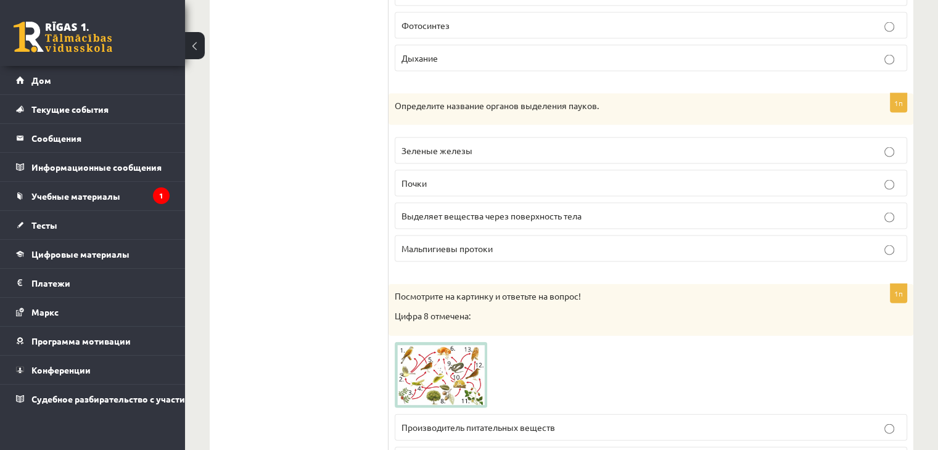
drag, startPoint x: 385, startPoint y: 90, endPoint x: 578, endPoint y: 224, distance: 235.2
drag, startPoint x: 387, startPoint y: 97, endPoint x: 482, endPoint y: 151, distance: 108.8
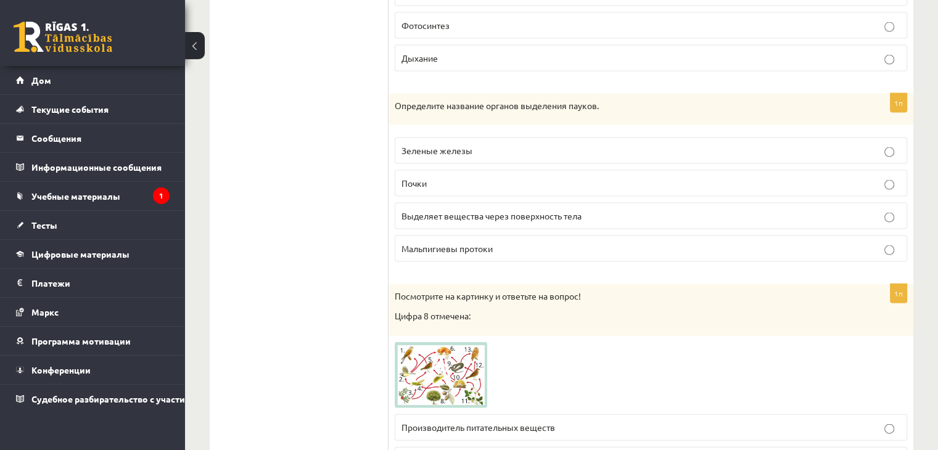
click at [451, 100] on font "Определите название органов выделения пауков." at bounding box center [497, 105] width 204 height 11
click at [416, 145] on font "Зеленые железы" at bounding box center [436, 150] width 71 height 11
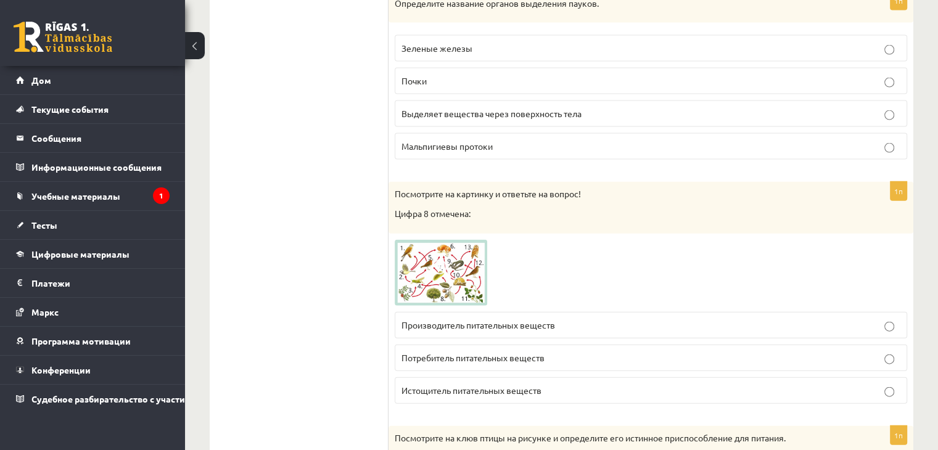
scroll to position [2845, 0]
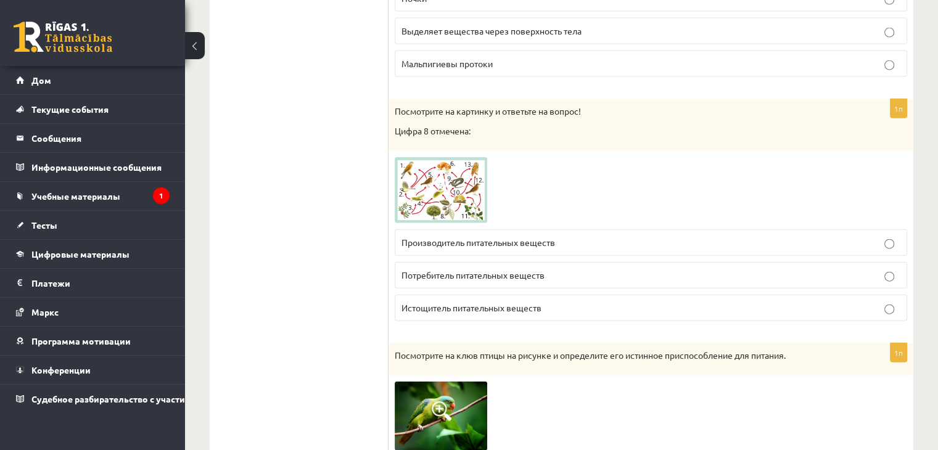
click at [440, 198] on img at bounding box center [441, 190] width 92 height 67
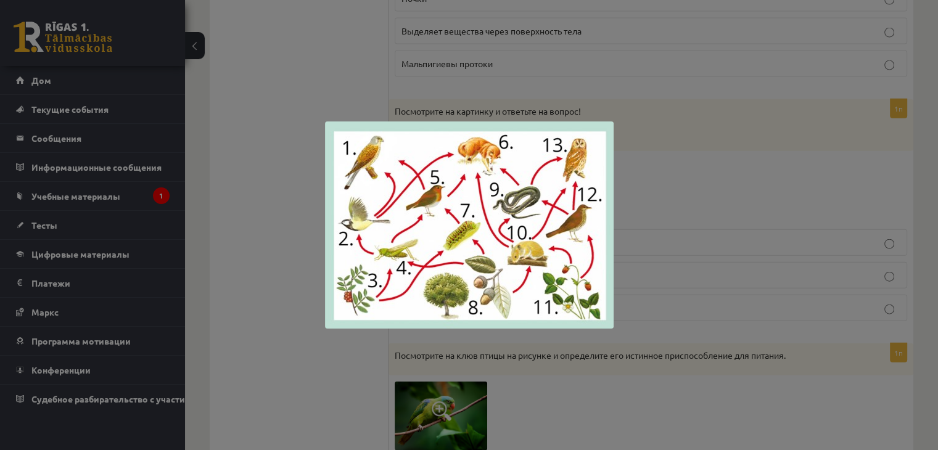
click at [286, 205] on div at bounding box center [469, 225] width 938 height 450
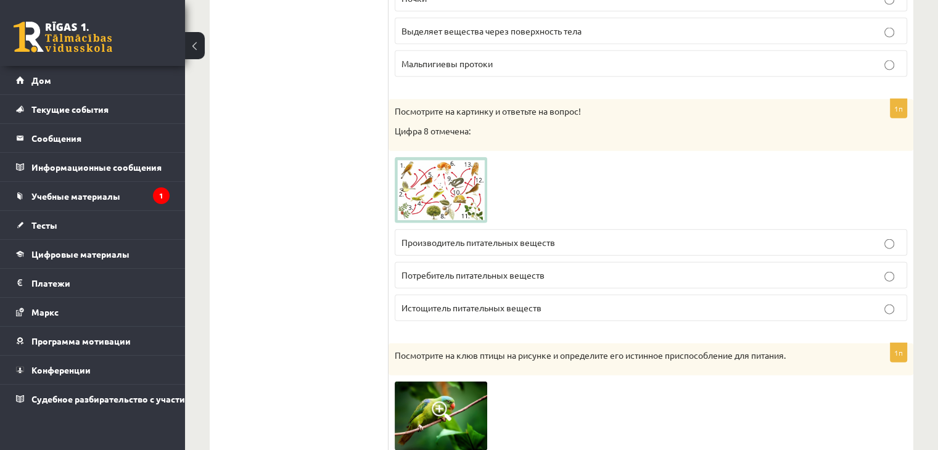
click at [456, 269] on p "Потребитель питательных веществ" at bounding box center [650, 275] width 499 height 13
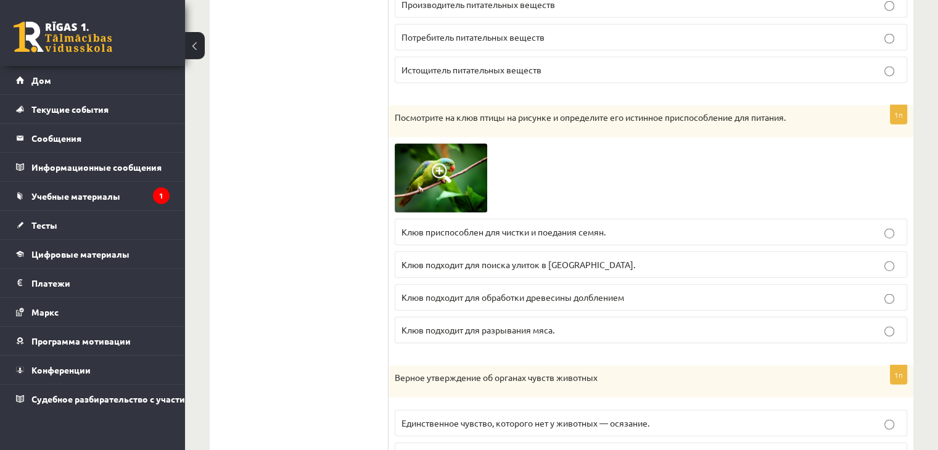
scroll to position [3091, 0]
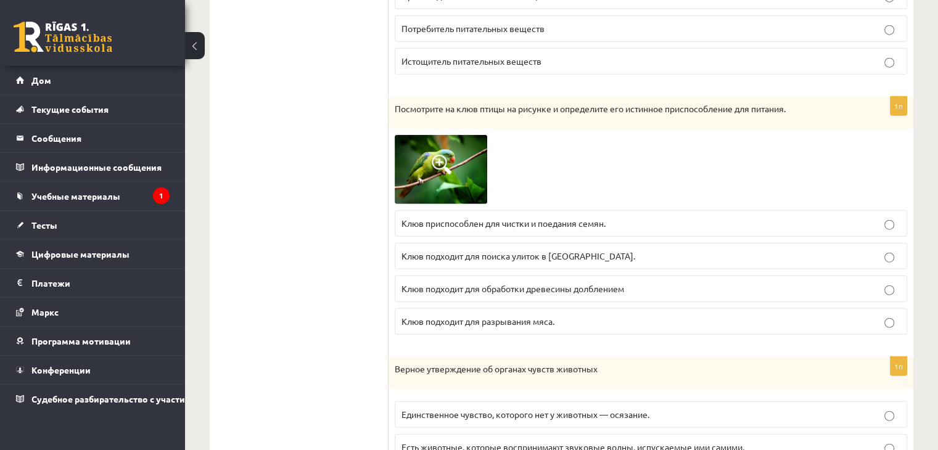
click at [421, 158] on img at bounding box center [441, 169] width 92 height 69
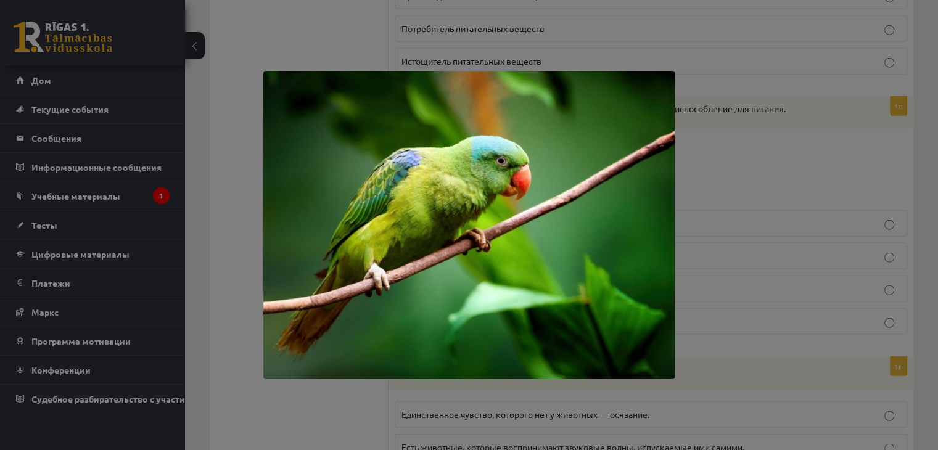
click at [250, 183] on div at bounding box center [469, 225] width 938 height 450
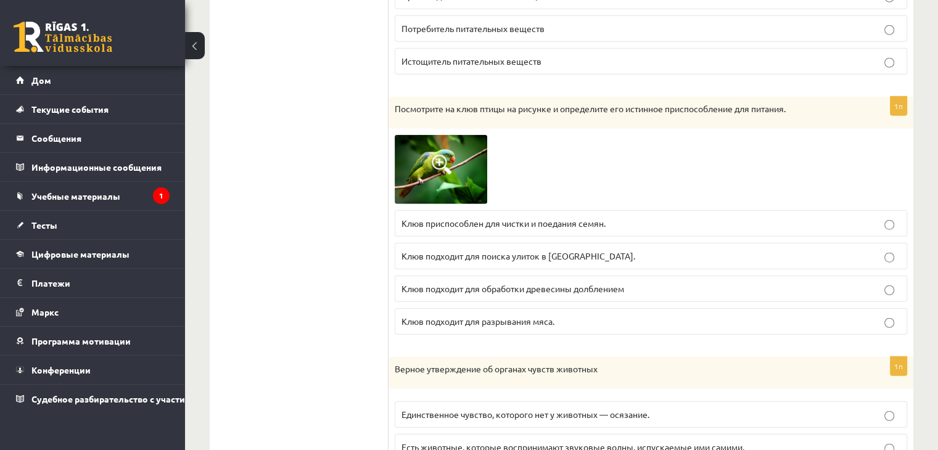
click at [449, 218] on font "Клюв приспособлен для чистки и поедания семян." at bounding box center [503, 223] width 204 height 11
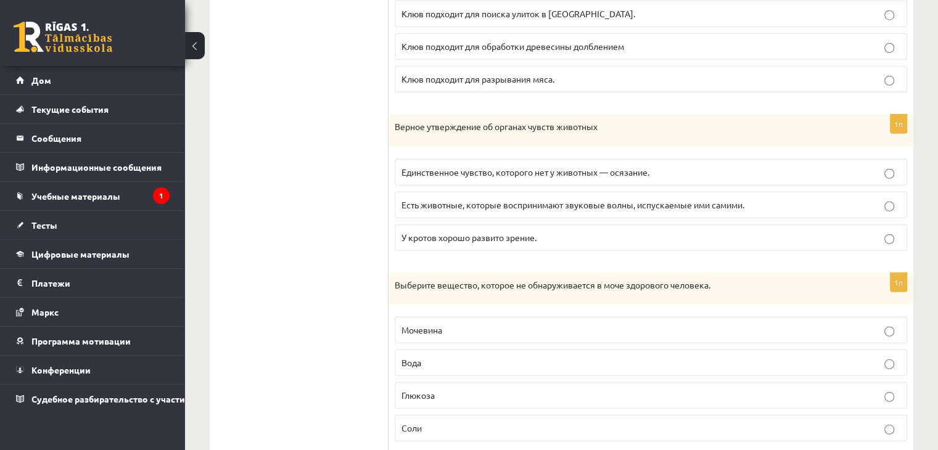
scroll to position [3338, 0]
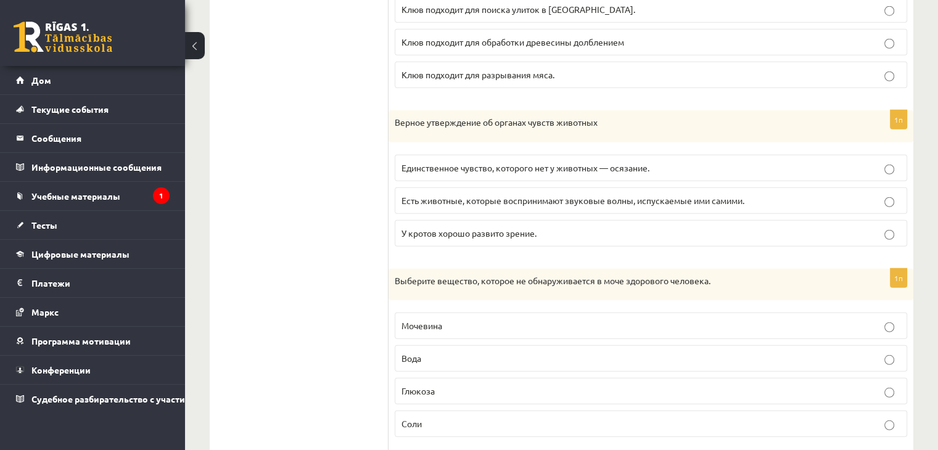
click at [412, 195] on label "Есть животные, которые воспринимают звуковые волны, испускаемые ими самими." at bounding box center [651, 200] width 512 height 27
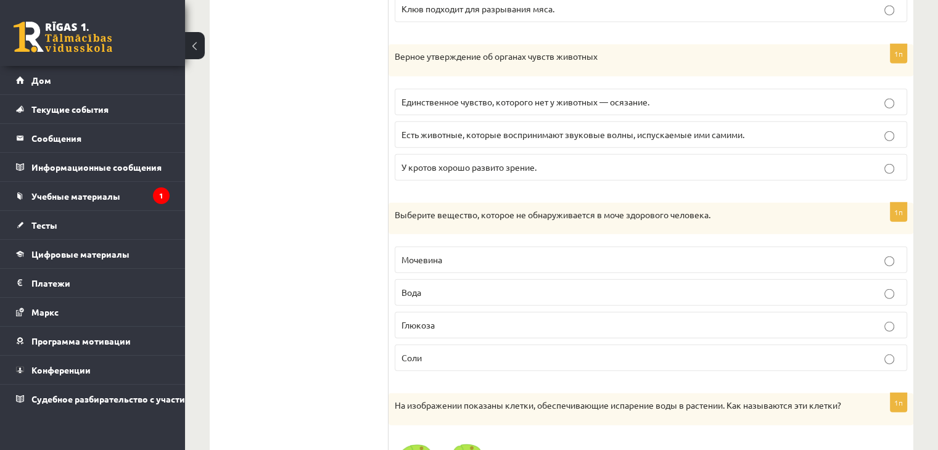
scroll to position [3400, 0]
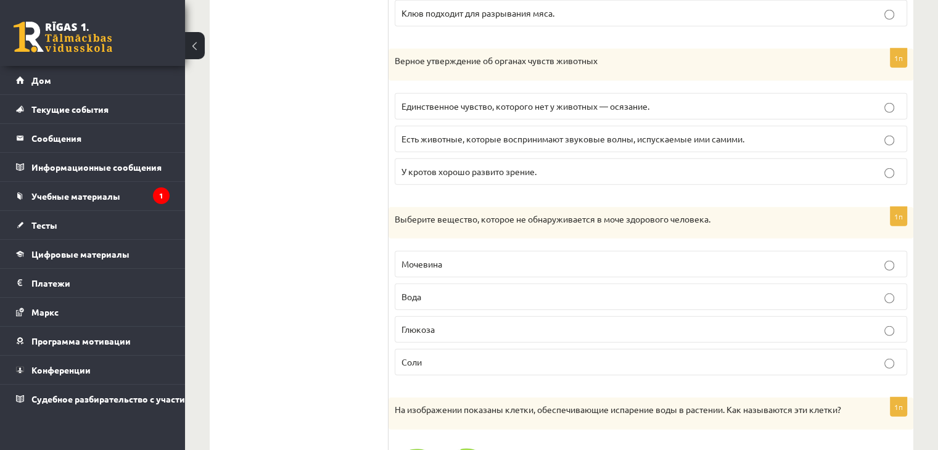
drag, startPoint x: 387, startPoint y: 33, endPoint x: 578, endPoint y: 154, distance: 226.7
copy div "Обратная связь – оцените свою работу 1п Посмотрите на картинку и ответьте на во…"
click at [390, 57] on div "Верное утверждение об органах чувств животных" at bounding box center [650, 65] width 525 height 32
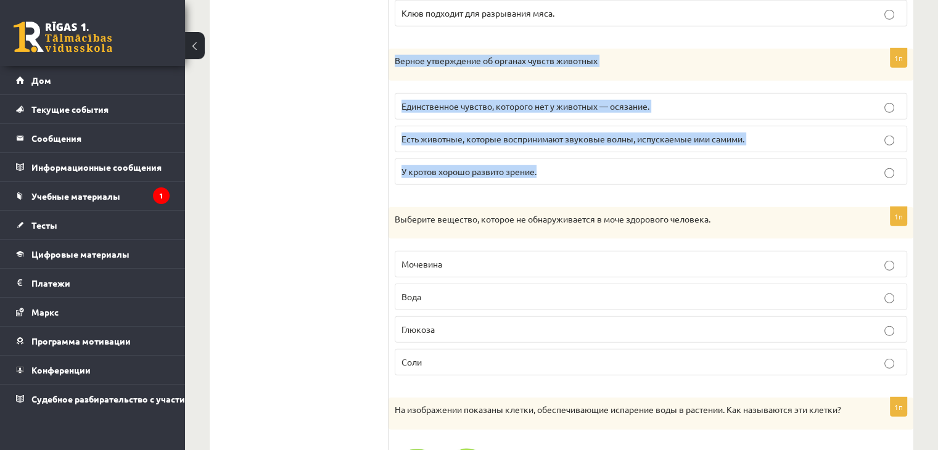
drag, startPoint x: 397, startPoint y: 47, endPoint x: 592, endPoint y: 165, distance: 227.7
click at [592, 165] on div "1п Верное утверждение об органах чувств животных Единственное чувство, которого…" at bounding box center [650, 122] width 525 height 146
copy div "Верное утверждение об органах чувств животных Единственное чувство, которого не…"
click at [411, 102] on label "Единственное чувство, которого нет у животных — осязание." at bounding box center [651, 106] width 512 height 27
click at [427, 133] on p "Есть животные, которые воспринимают звуковые волны, испускаемые ими самими." at bounding box center [650, 139] width 499 height 13
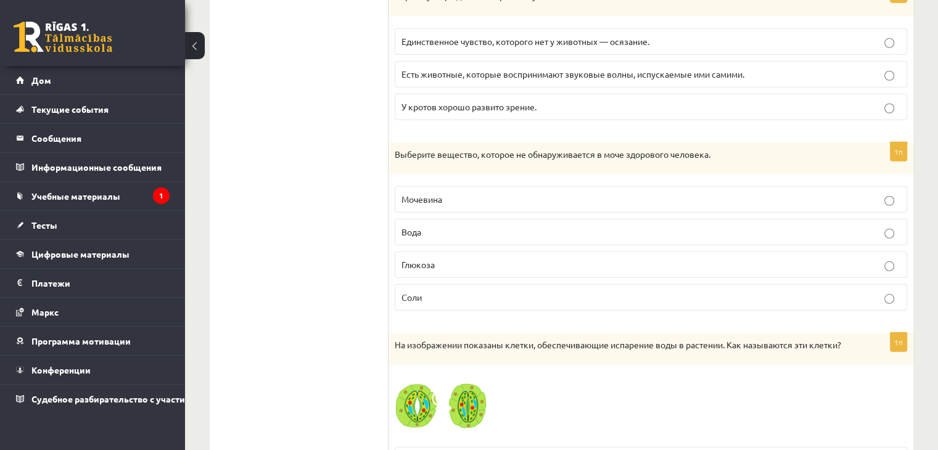
scroll to position [3523, 0]
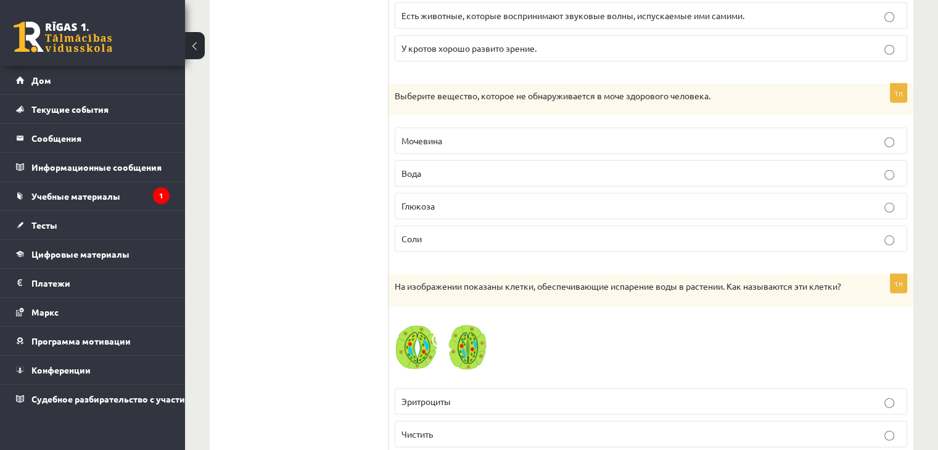
drag, startPoint x: 387, startPoint y: 77, endPoint x: 475, endPoint y: 221, distance: 168.8
click at [390, 210] on div "1п Выберите вещество, которое не обнаруживается в моче здорового человека. Моче…" at bounding box center [650, 173] width 525 height 179
click at [424, 201] on label "Глюкоза" at bounding box center [651, 206] width 512 height 27
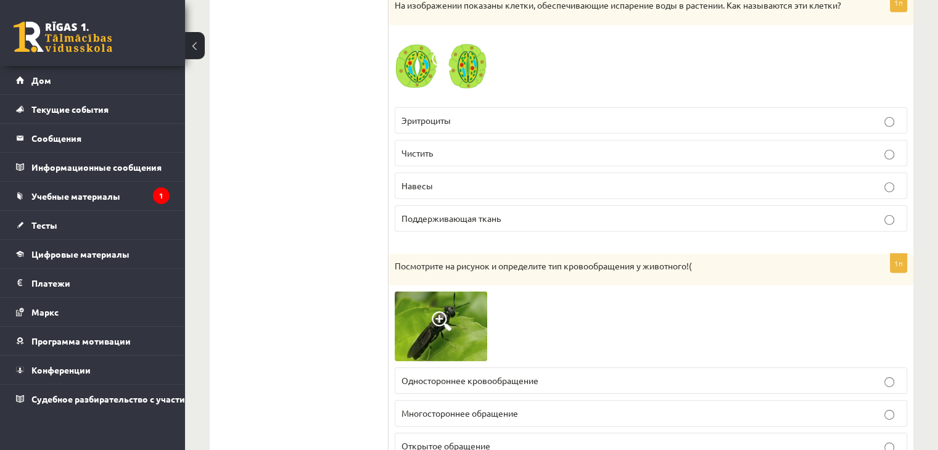
scroll to position [3770, 0]
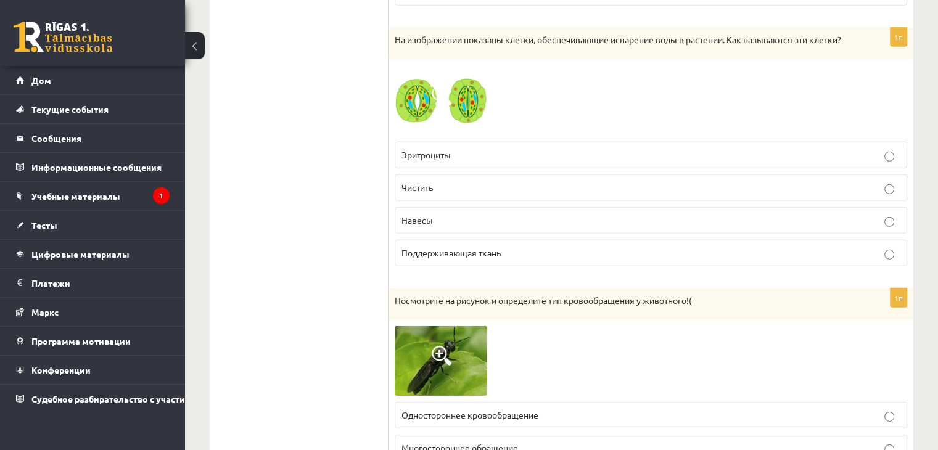
click at [449, 100] on span at bounding box center [442, 96] width 20 height 20
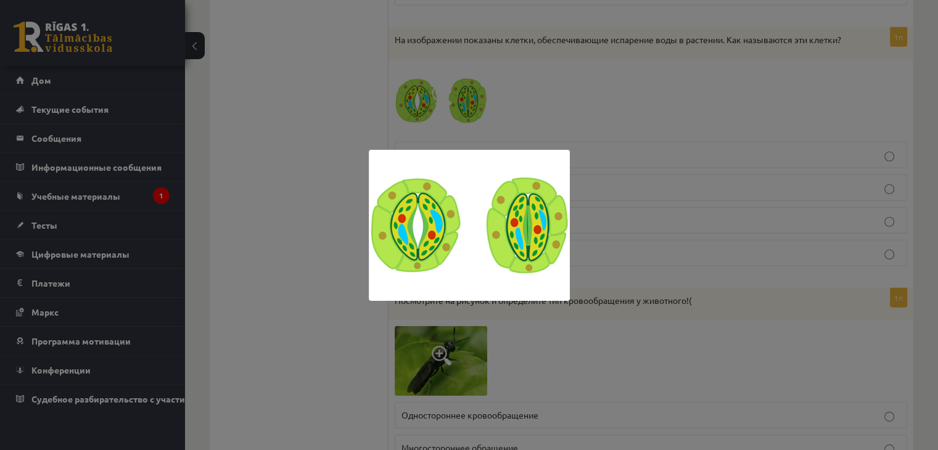
click at [276, 182] on div at bounding box center [469, 225] width 938 height 450
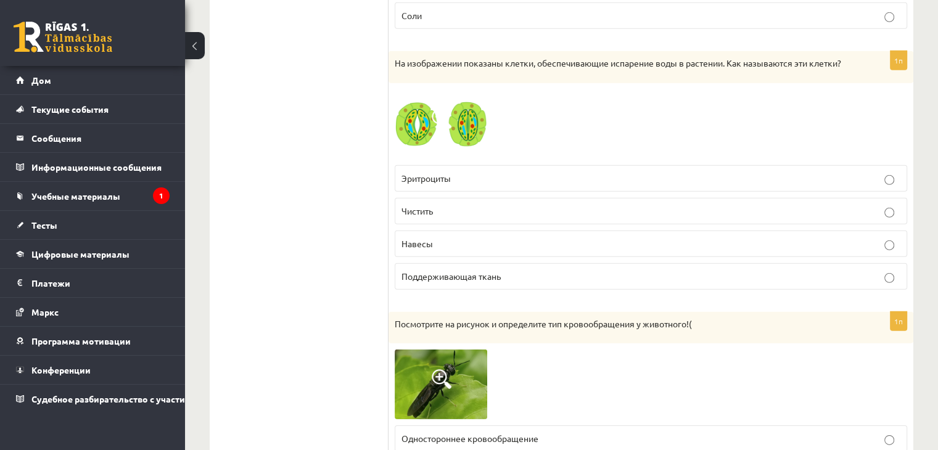
scroll to position [3708, 0]
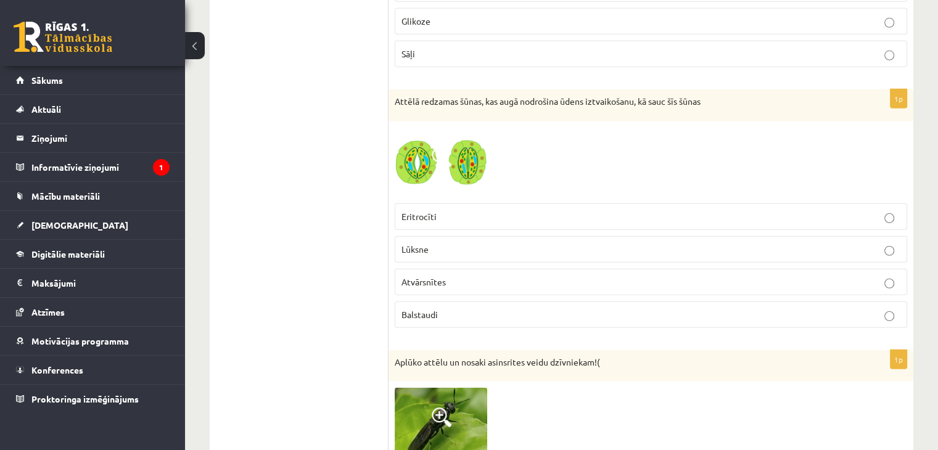
drag, startPoint x: 490, startPoint y: 267, endPoint x: 535, endPoint y: 214, distance: 70.0
click at [491, 276] on p "Atvārsnītes" at bounding box center [650, 282] width 499 height 13
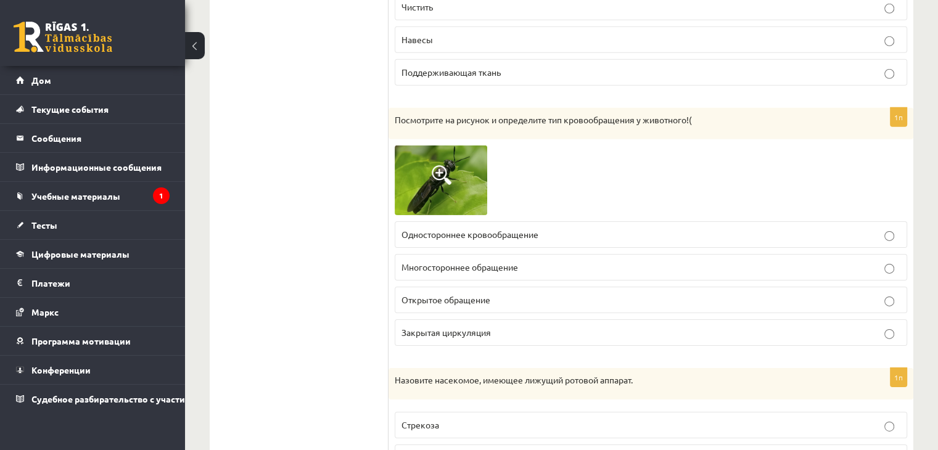
scroll to position [3955, 0]
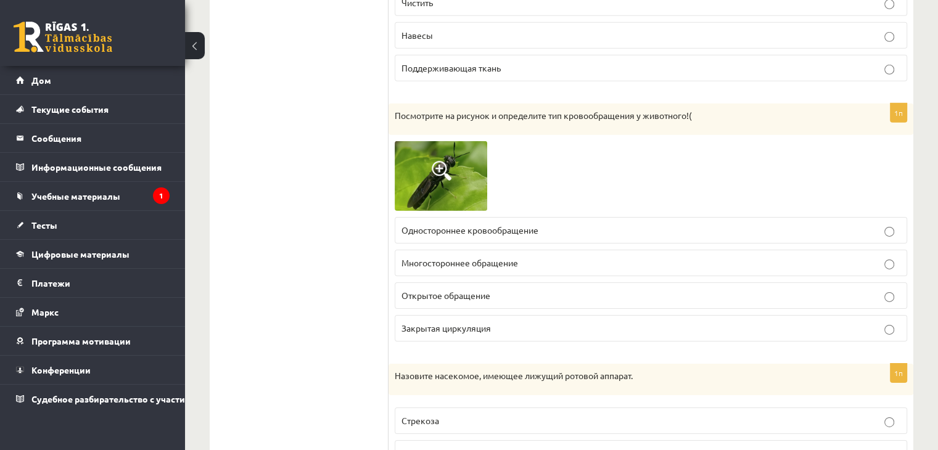
click at [427, 156] on img at bounding box center [441, 176] width 92 height 70
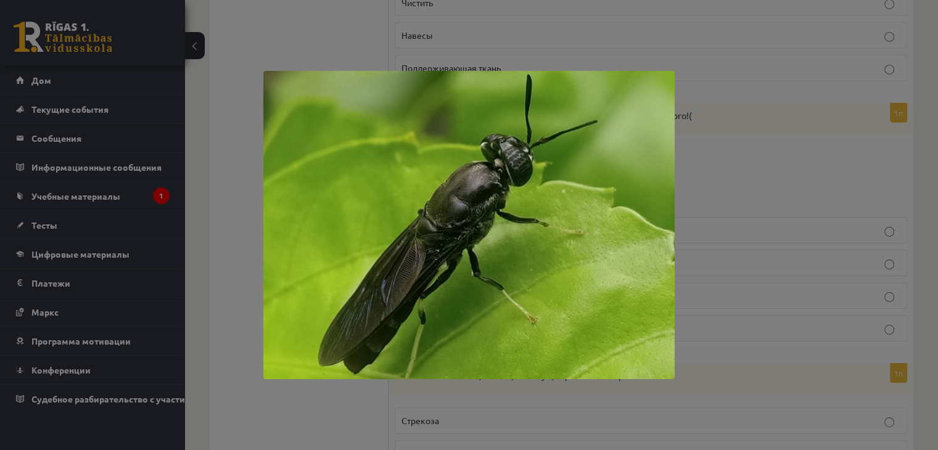
click at [202, 211] on div at bounding box center [469, 225] width 938 height 450
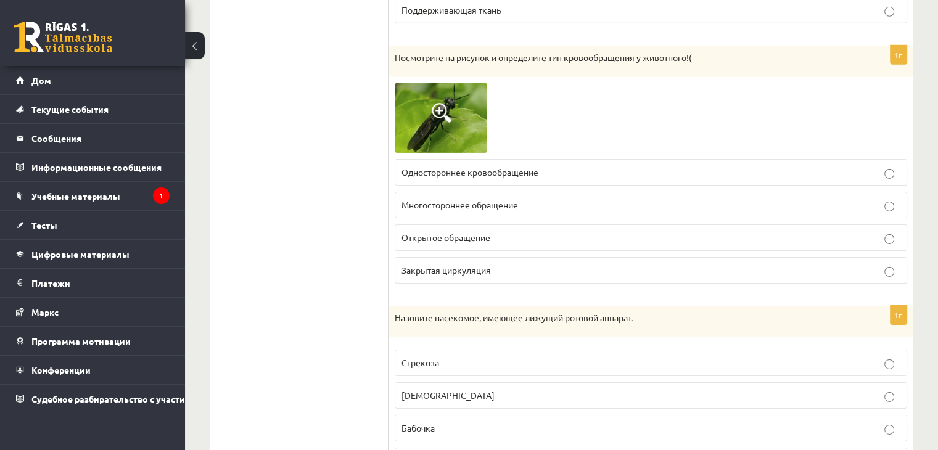
scroll to position [4016, 0]
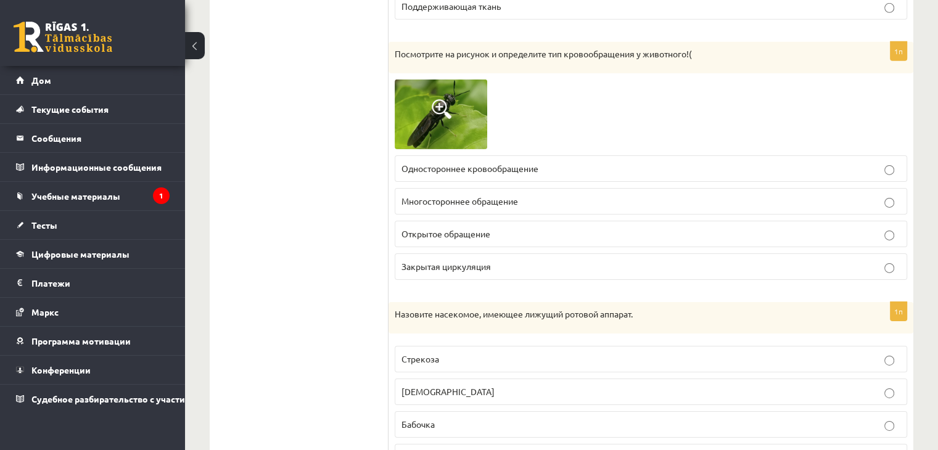
click at [406, 273] on label "Закрытая циркуляция" at bounding box center [651, 266] width 512 height 27
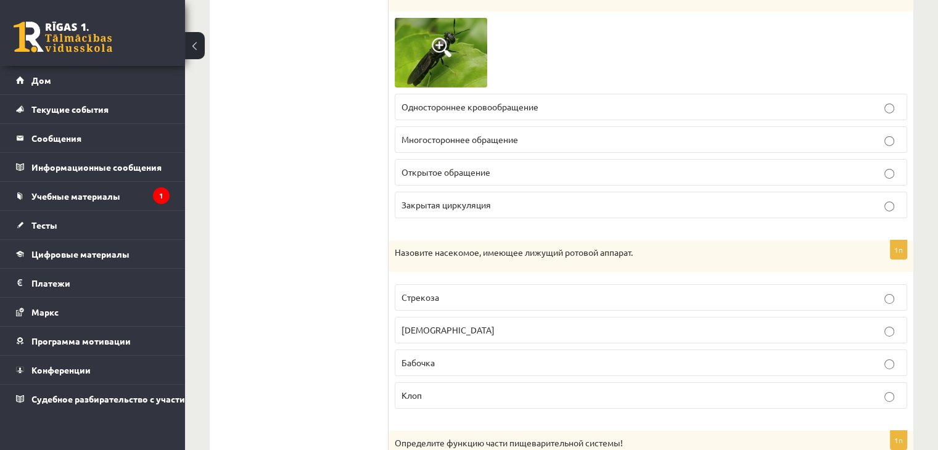
drag, startPoint x: 355, startPoint y: 196, endPoint x: 279, endPoint y: 228, distance: 82.9
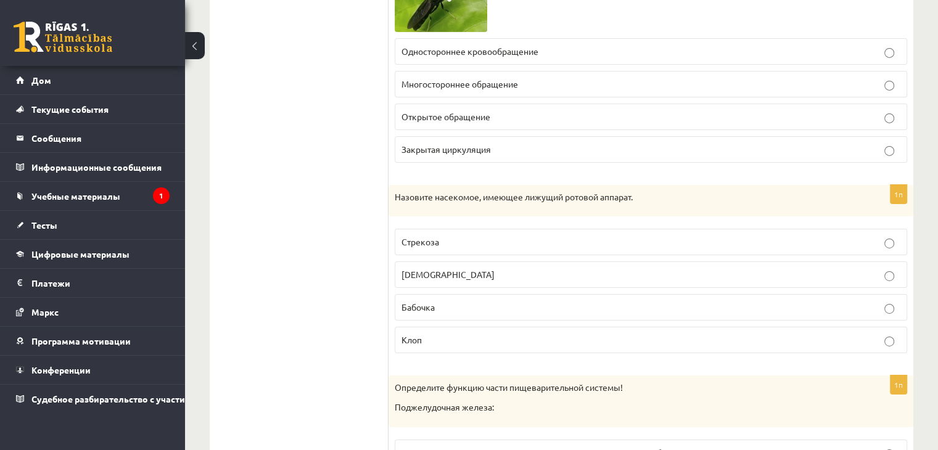
scroll to position [4078, 0]
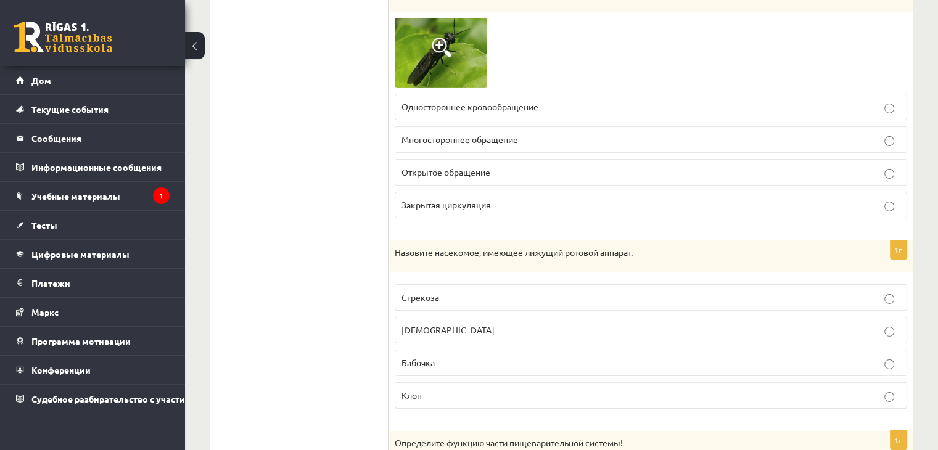
click at [457, 150] on fieldset "Одностороннее кровообращение Многостороннее обращение Открытое обращение Закрыт…" at bounding box center [651, 155] width 512 height 134
click at [449, 173] on font "Открытое обращение" at bounding box center [445, 171] width 89 height 11
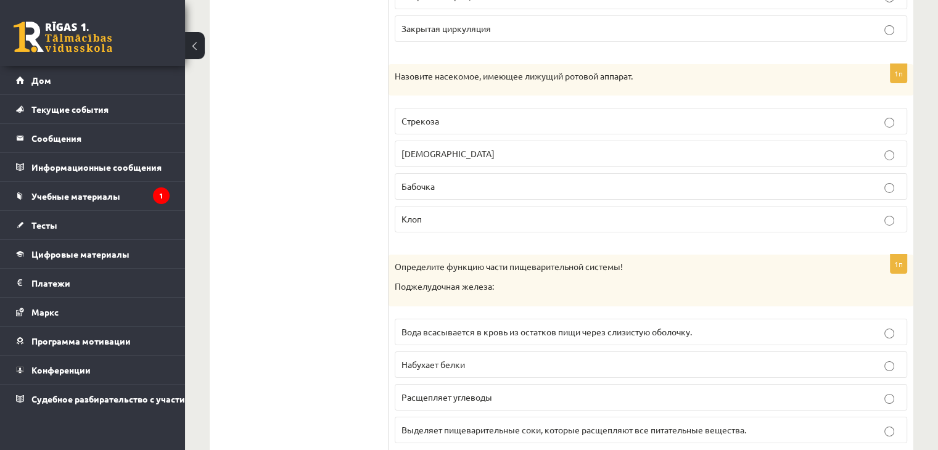
scroll to position [4263, 0]
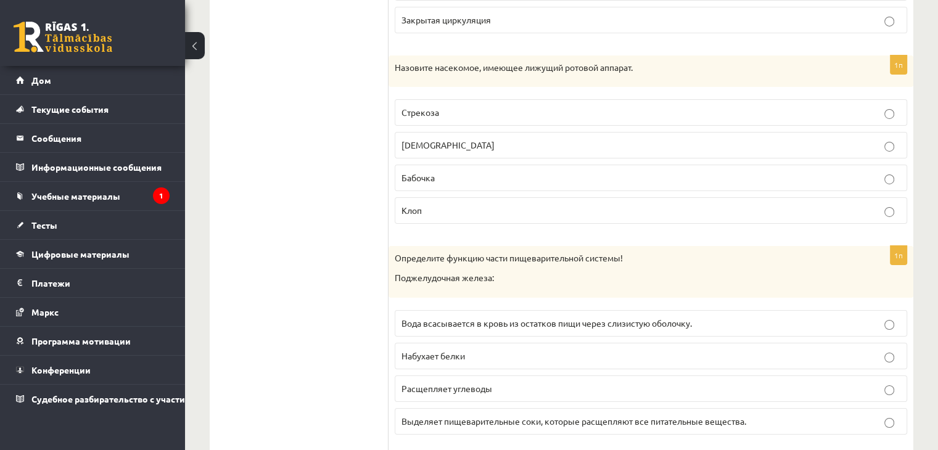
drag, startPoint x: 379, startPoint y: 66, endPoint x: 478, endPoint y: 185, distance: 155.0
click at [404, 63] on font "Назовите насекомое, имеющее лижущий ротовой аппарат." at bounding box center [514, 67] width 238 height 11
click at [396, 62] on font "Назовите насекомое, имеющее лижущий ротовой аппарат." at bounding box center [514, 67] width 238 height 11
click at [395, 64] on font "Назовите насекомое, имеющее лижущий ротовой аппарат." at bounding box center [514, 67] width 238 height 11
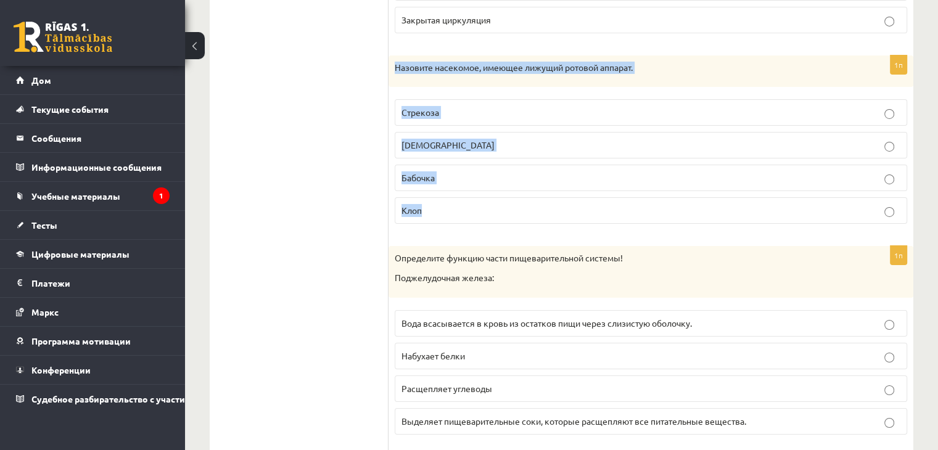
drag, startPoint x: 395, startPoint y: 64, endPoint x: 456, endPoint y: 205, distance: 154.6
click at [456, 205] on div "1п Назовите насекомое, имеющее лижущий ротовой аппарат. Стрекоза Муха Бабочка К…" at bounding box center [650, 144] width 525 height 179
click at [422, 149] on label "Муха" at bounding box center [651, 145] width 512 height 27
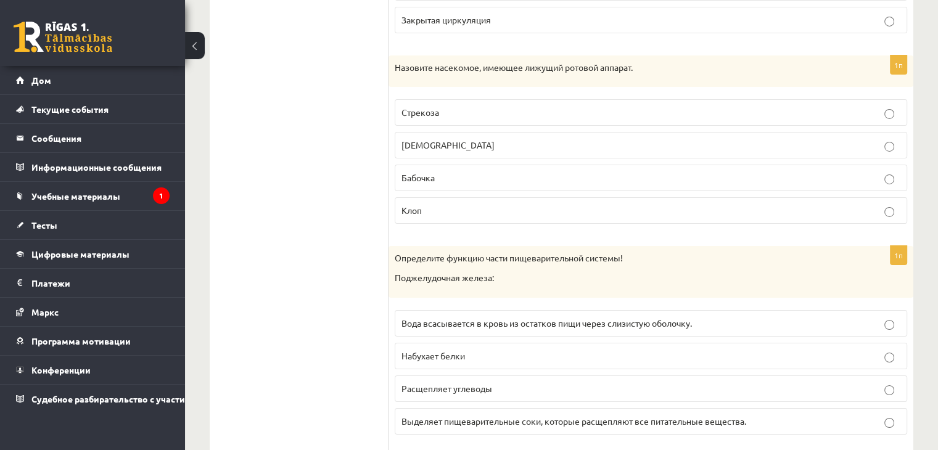
drag, startPoint x: 348, startPoint y: 168, endPoint x: 350, endPoint y: 161, distance: 7.0
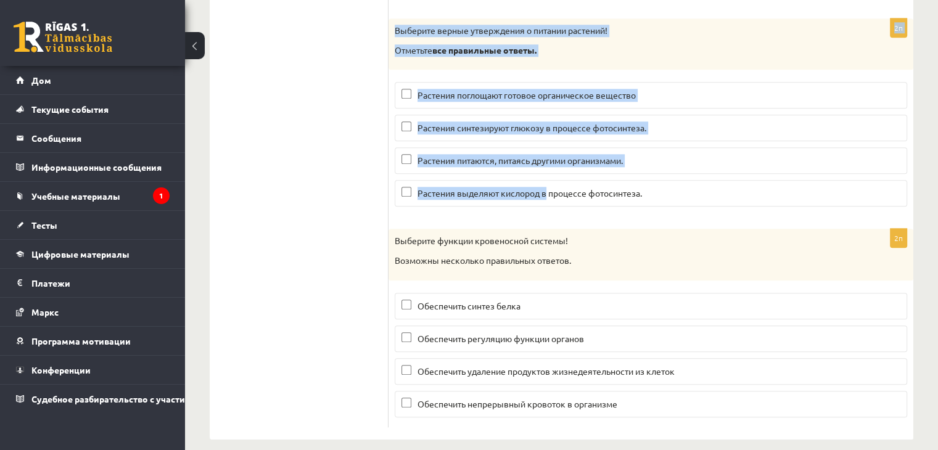
scroll to position [5922, 0]
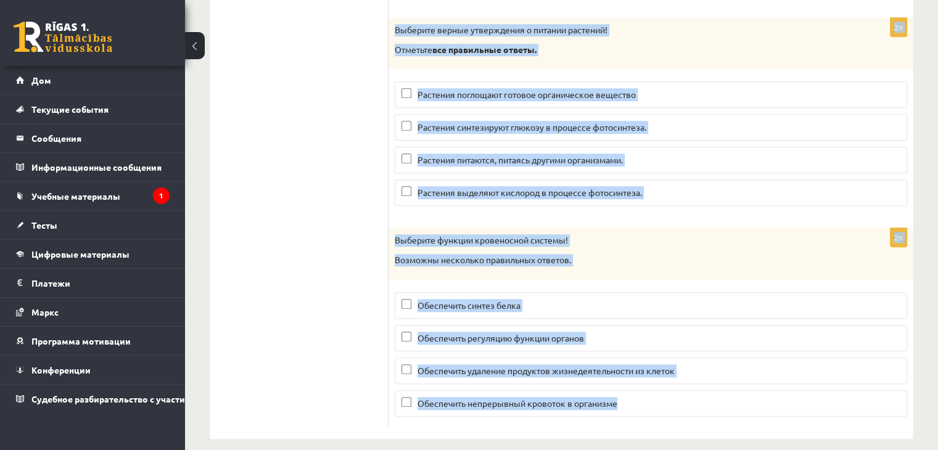
drag, startPoint x: 394, startPoint y: 67, endPoint x: 651, endPoint y: 392, distance: 413.9
copy form "Определите функцию части пищеварительной системы! Поджелудочная железа: Вода вс…"
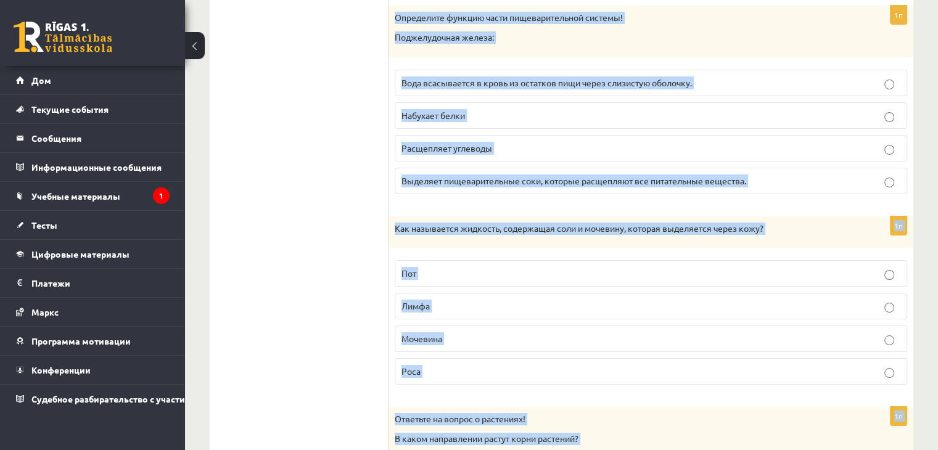
scroll to position [4503, 0]
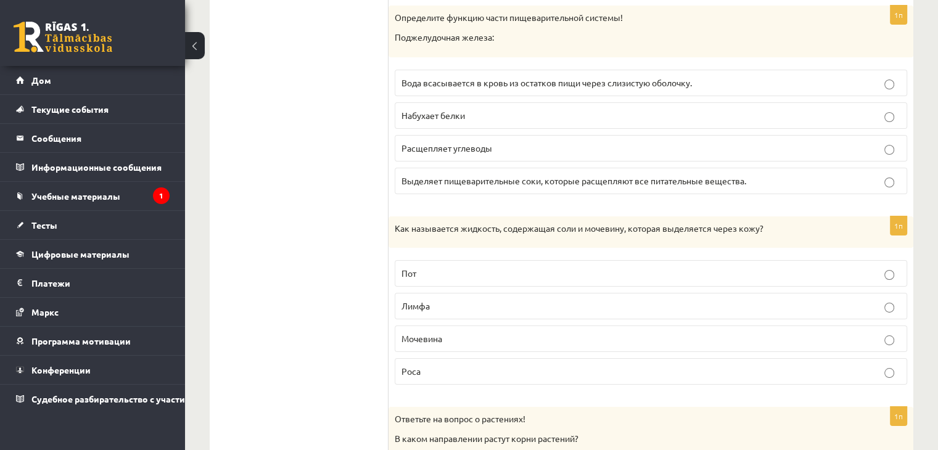
click at [424, 178] on font "Выделяет пищеварительные соки, которые расщепляют все питательные вещества." at bounding box center [573, 180] width 345 height 11
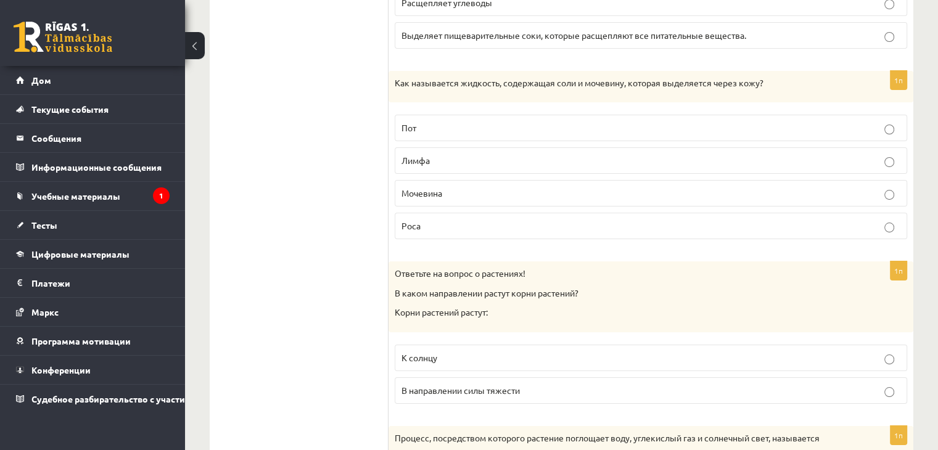
scroll to position [4688, 0]
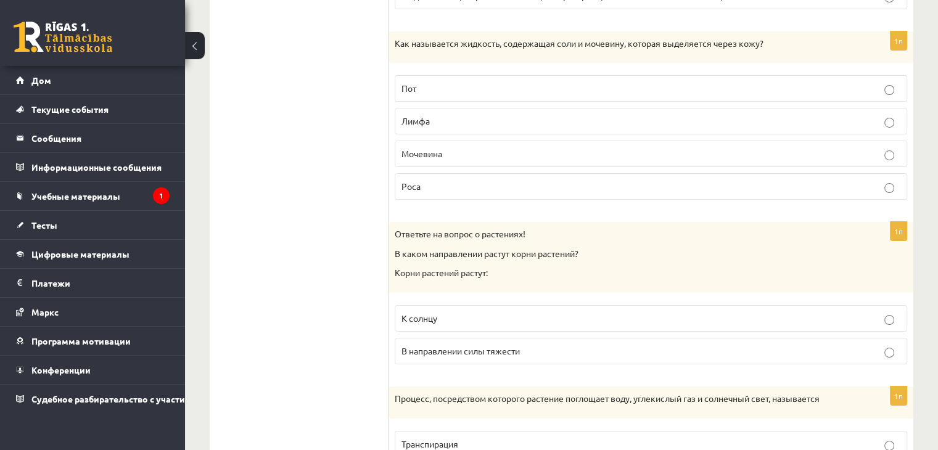
click at [405, 83] on font "Пот" at bounding box center [408, 88] width 15 height 11
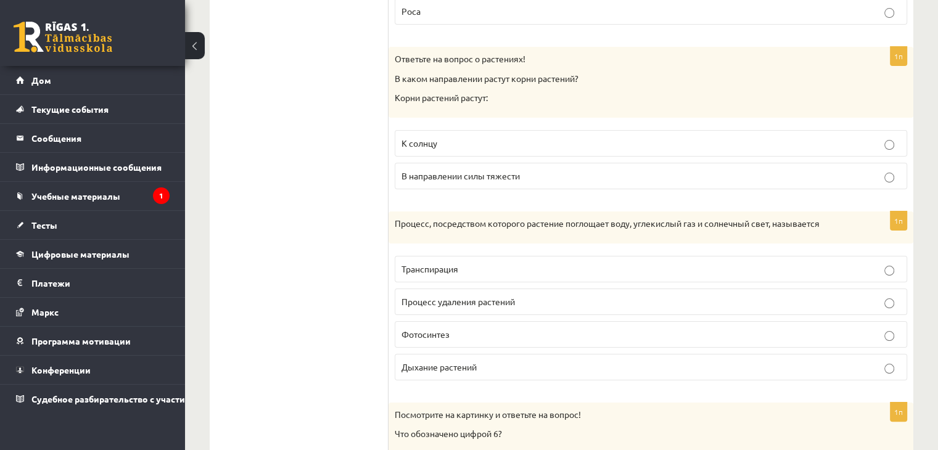
scroll to position [4873, 0]
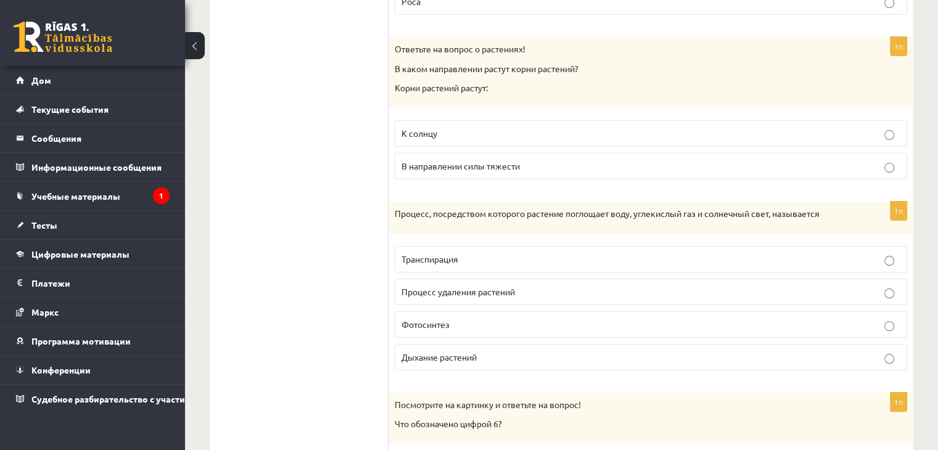
click at [445, 176] on div "1п Ответьте на вопрос о растениях! В каком направлении растут корни растений? К…" at bounding box center [650, 113] width 525 height 152
click at [443, 171] on label "В направлении силы тяжести" at bounding box center [651, 166] width 512 height 27
click at [438, 167] on label "В направлении силы тяжести" at bounding box center [651, 166] width 512 height 27
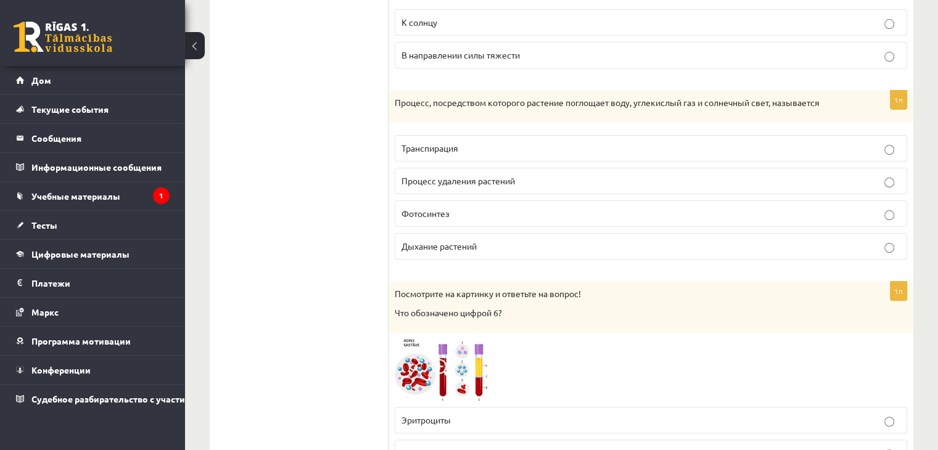
scroll to position [4997, 0]
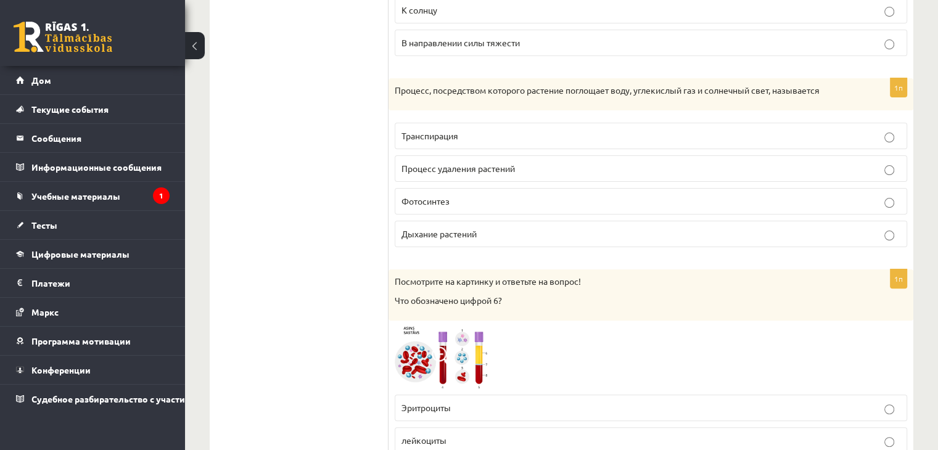
click at [442, 195] on font "Фотосинтез" at bounding box center [425, 200] width 48 height 11
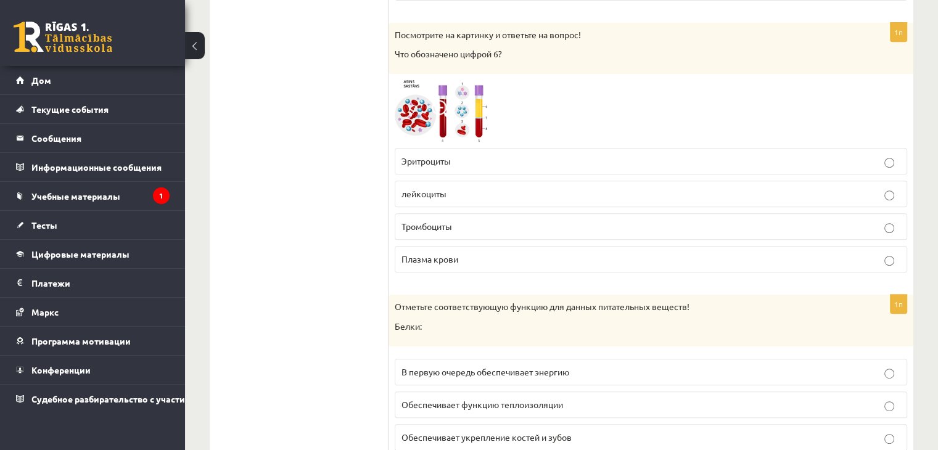
scroll to position [5243, 0]
click at [523, 158] on p "Эритроциты" at bounding box center [650, 161] width 499 height 13
click at [419, 48] on font "Что обозначено цифрой 6?" at bounding box center [448, 53] width 107 height 11
click at [431, 80] on img at bounding box center [441, 111] width 92 height 62
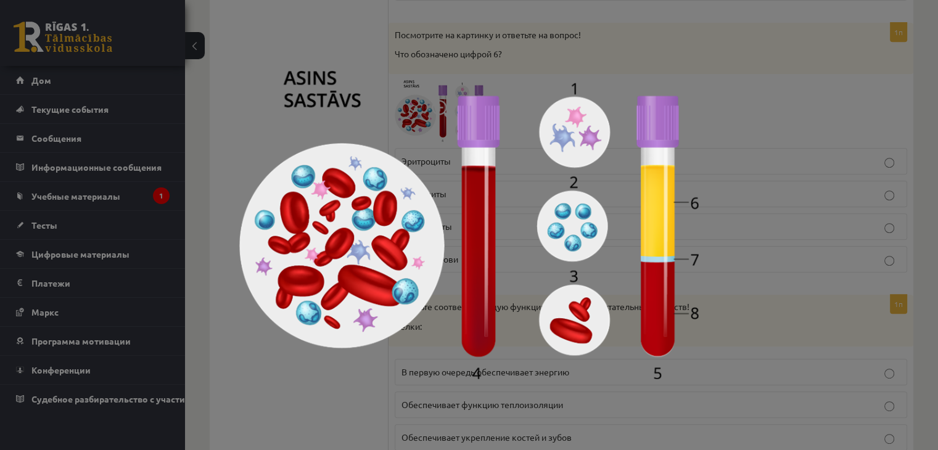
click at [774, 190] on div at bounding box center [469, 225] width 938 height 450
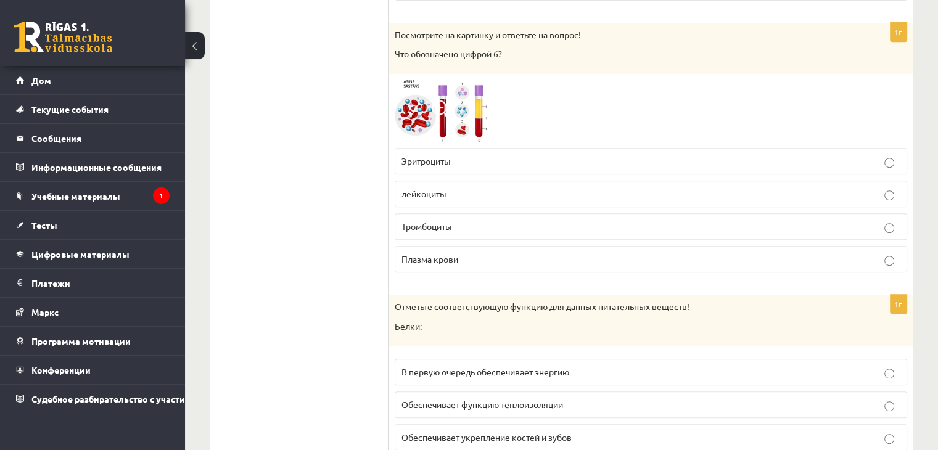
click at [395, 55] on div "Посмотрите на картинку и ответьте на вопрос! Что обозначено цифрой 6?" at bounding box center [650, 48] width 525 height 51
click at [403, 87] on img at bounding box center [441, 111] width 92 height 62
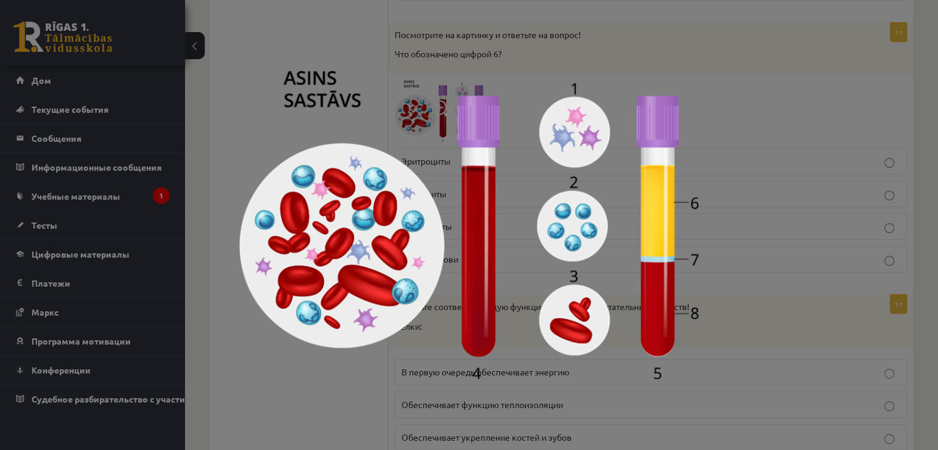
click at [353, 400] on div at bounding box center [469, 225] width 938 height 450
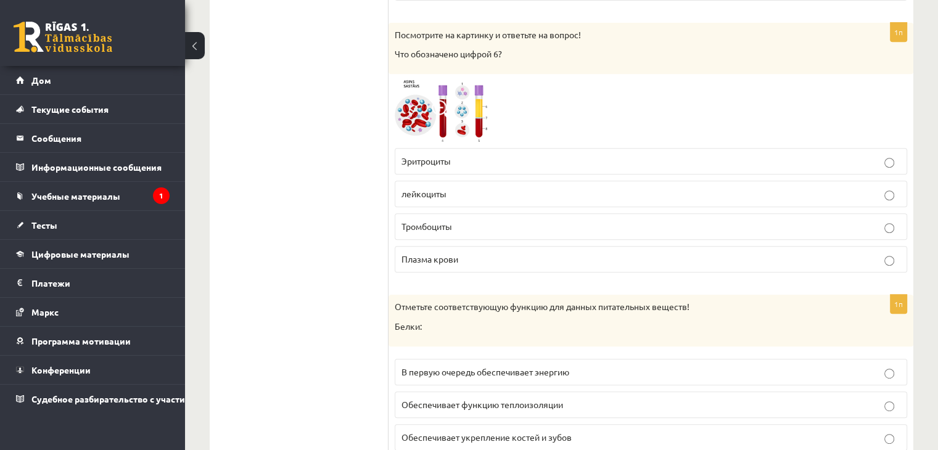
drag, startPoint x: 408, startPoint y: 183, endPoint x: 407, endPoint y: 189, distance: 6.3
click at [408, 188] on font "лейкоциты" at bounding box center [423, 193] width 45 height 11
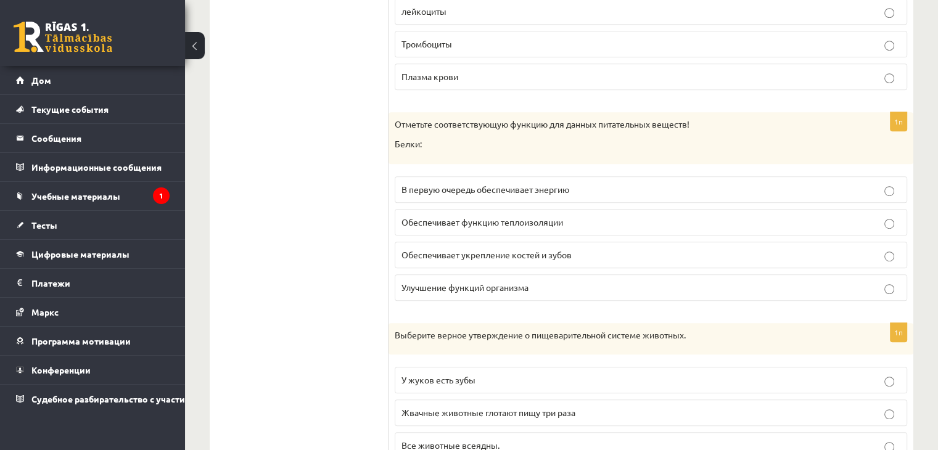
scroll to position [5428, 0]
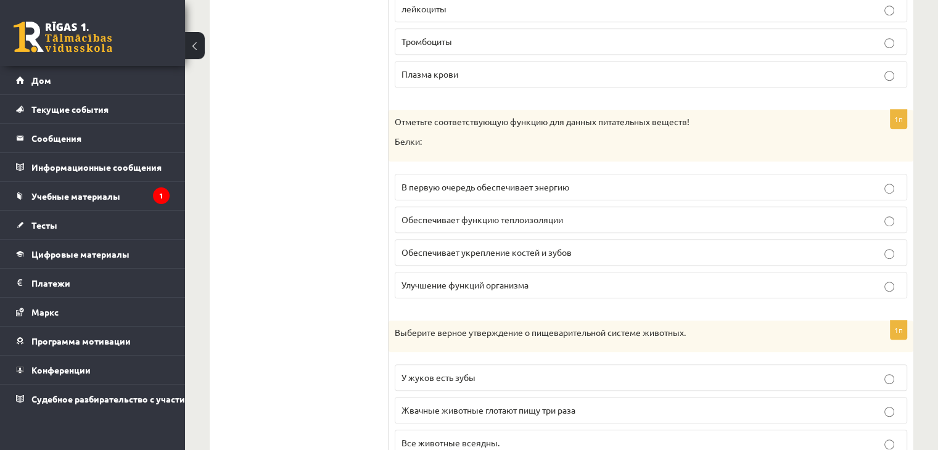
click at [403, 279] on font "Улучшение функций организма" at bounding box center [464, 284] width 127 height 11
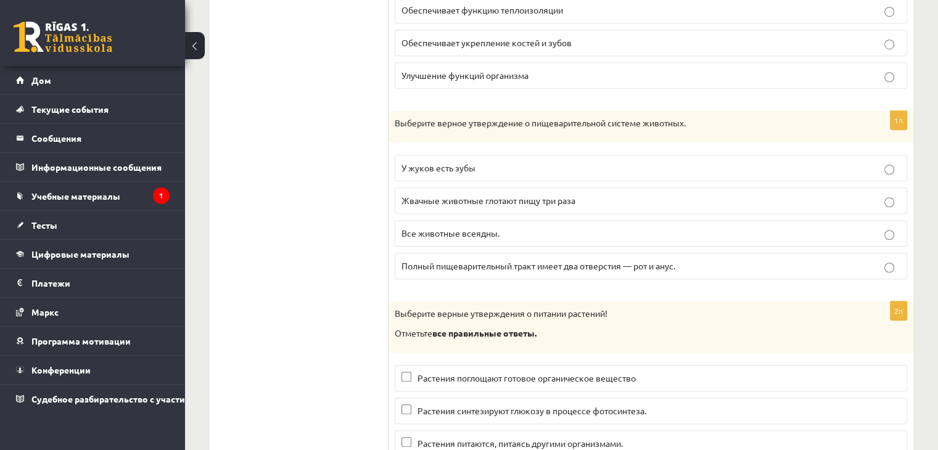
scroll to position [5737, 0]
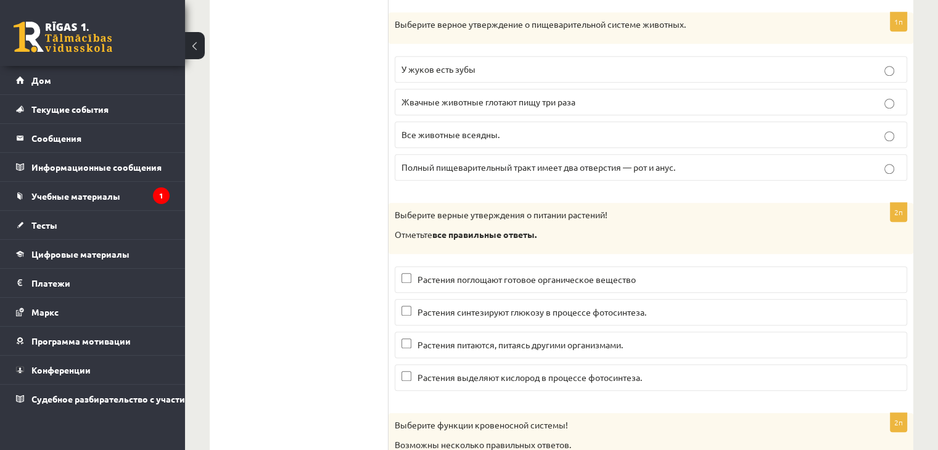
drag, startPoint x: 309, startPoint y: 183, endPoint x: 269, endPoint y: 210, distance: 48.4
click at [444, 162] on font "Полный пищеварительный тракт имеет два отверстия — рот и анус." at bounding box center [538, 167] width 274 height 11
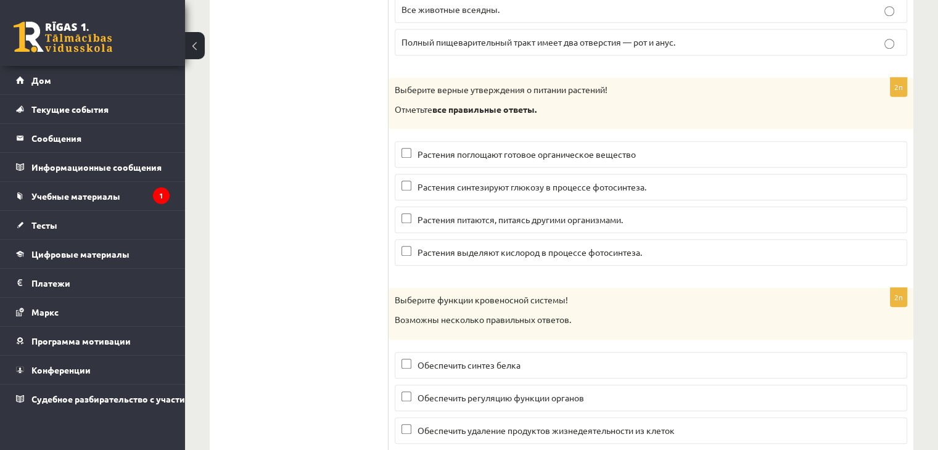
scroll to position [5922, 0]
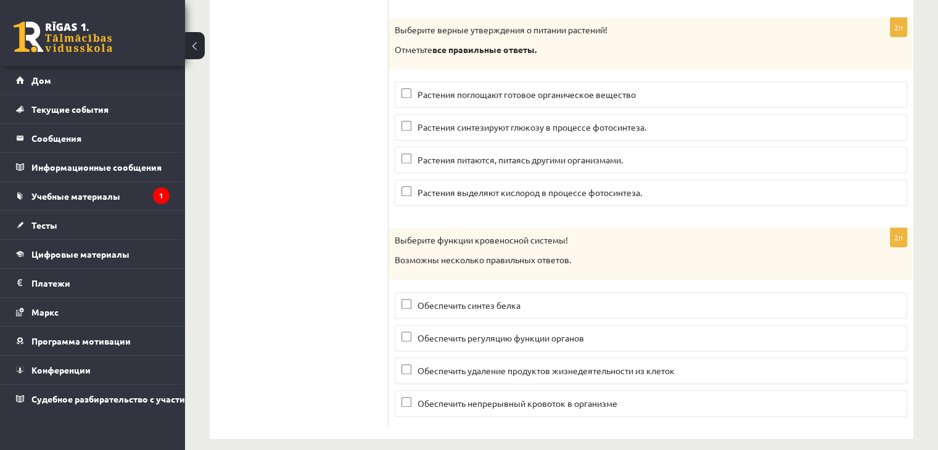
click at [429, 121] on font "Растения синтезируют глюкозу в процессе фотосинтеза." at bounding box center [531, 126] width 229 height 11
click at [414, 375] on fieldset "Обеспечить синтез белка Обеспечить регуляцию функции органов Обеспечить удалени…" at bounding box center [651, 353] width 512 height 134
drag, startPoint x: 408, startPoint y: 363, endPoint x: 406, endPoint y: 382, distance: 18.7
click at [408, 365] on label "Обеспечить удаление продуктов жизнедеятельности из клеток" at bounding box center [651, 371] width 512 height 27
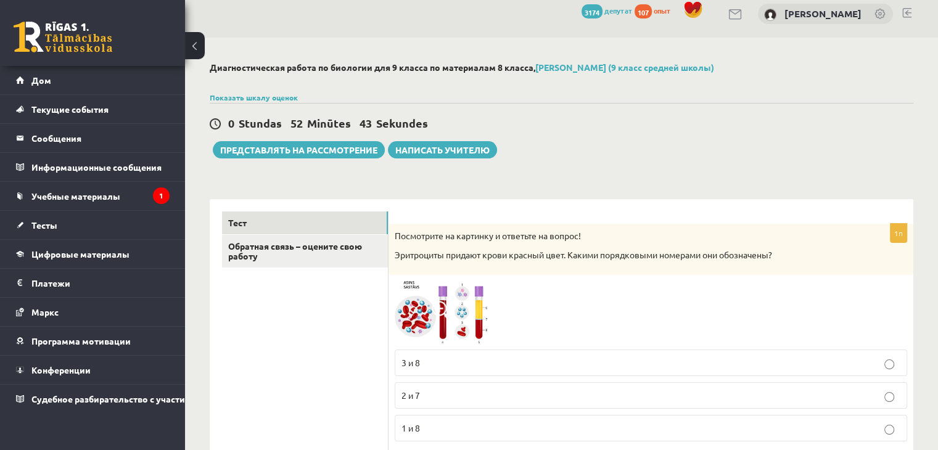
scroll to position [12, 0]
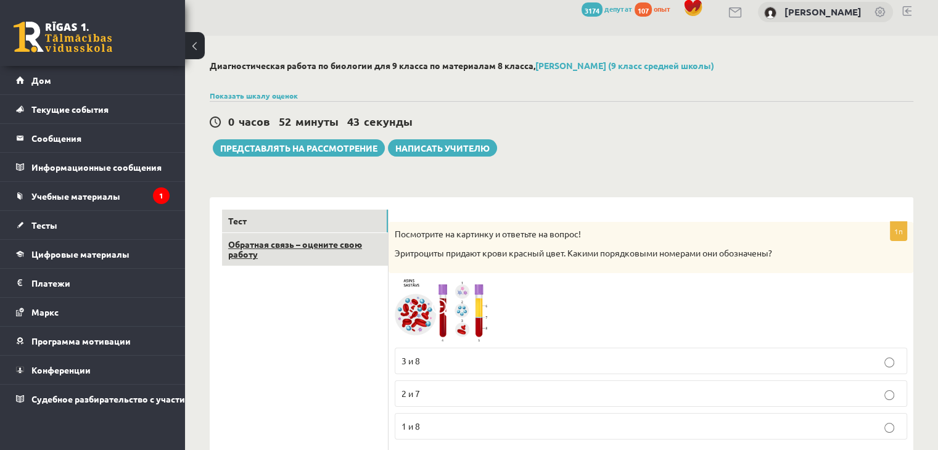
click at [308, 259] on link "Обратная связь – оцените свою работу" at bounding box center [305, 249] width 166 height 33
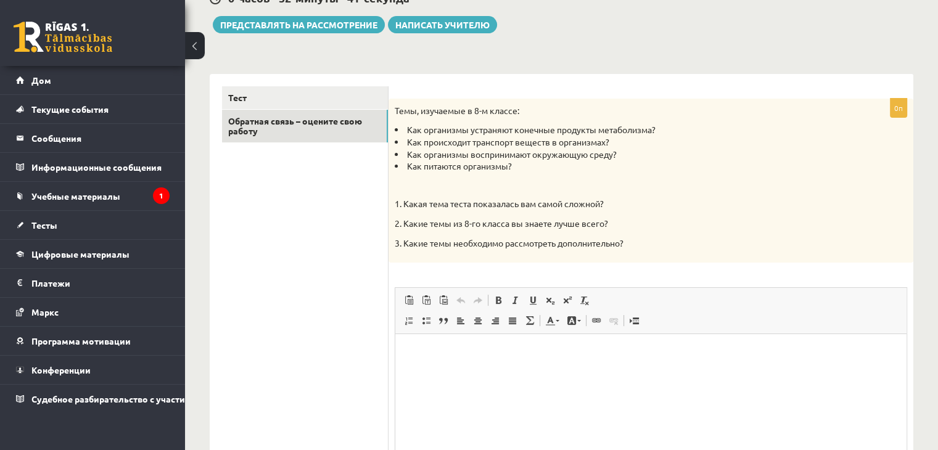
scroll to position [0, 0]
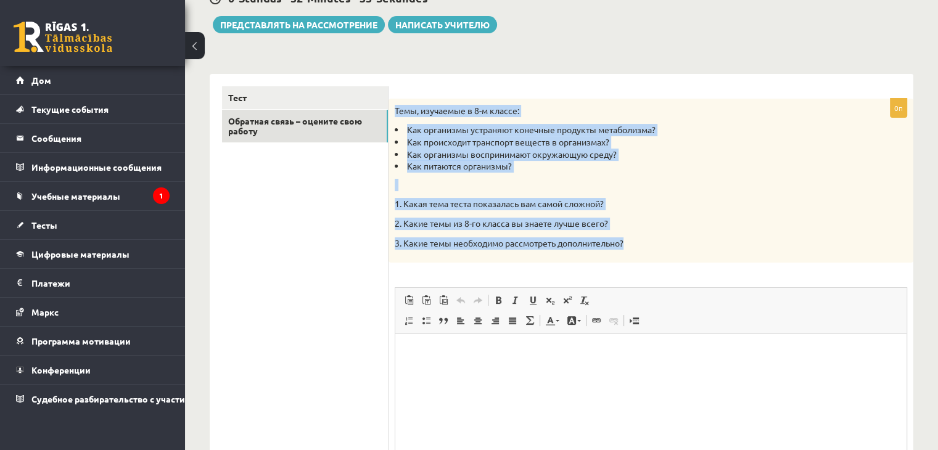
drag, startPoint x: 617, startPoint y: 243, endPoint x: 394, endPoint y: 109, distance: 259.7
click at [394, 109] on div "Темы, изучаемые в 8-м классе: Как организмы устраняют конечные продукты метабол…" at bounding box center [650, 181] width 525 height 164
copy div "Темы, изучаемые в 8-м классе: Как организмы устраняют конечные продукты метабол…"
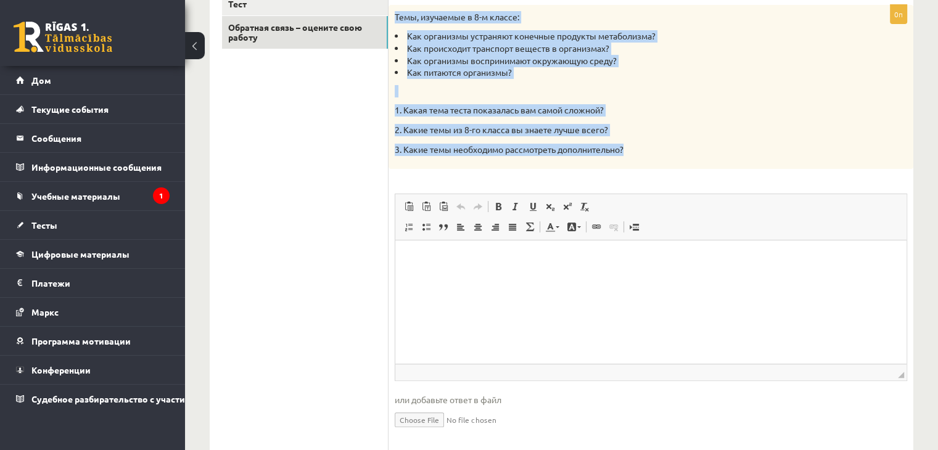
scroll to position [258, 0]
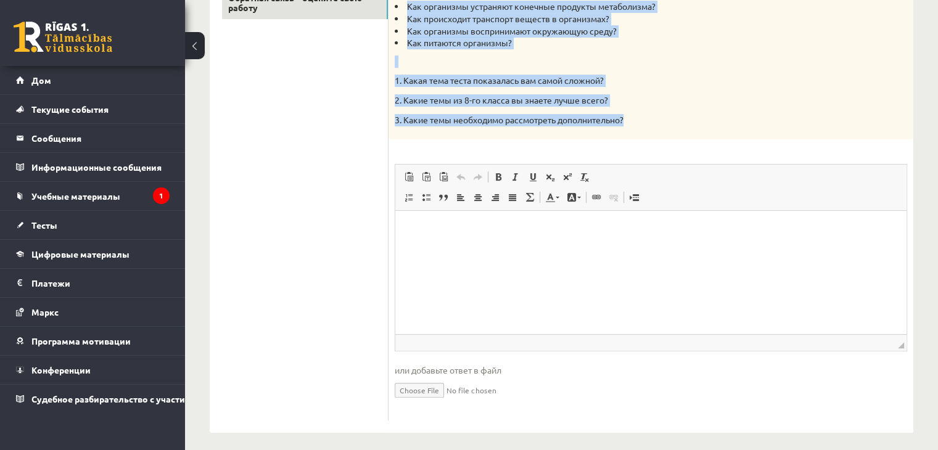
drag, startPoint x: 62, startPoint y: 121, endPoint x: 457, endPoint y: 338, distance: 450.9
click at [457, 338] on span "◢ Путь элементов" at bounding box center [650, 342] width 511 height 17
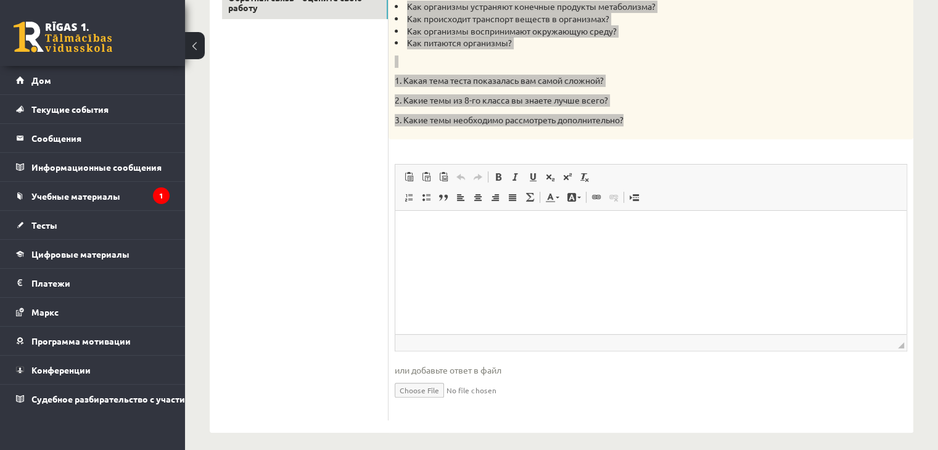
click at [447, 248] on html at bounding box center [650, 230] width 511 height 38
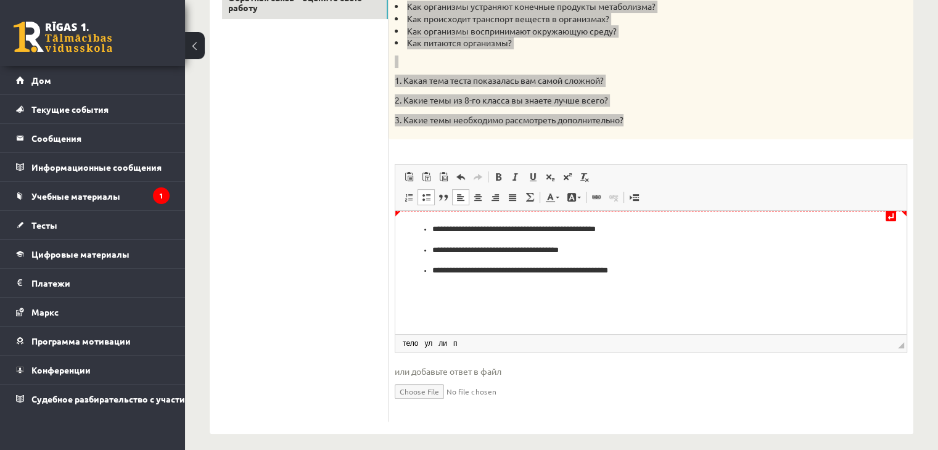
click at [433, 235] on p "**********" at bounding box center [651, 229] width 438 height 13
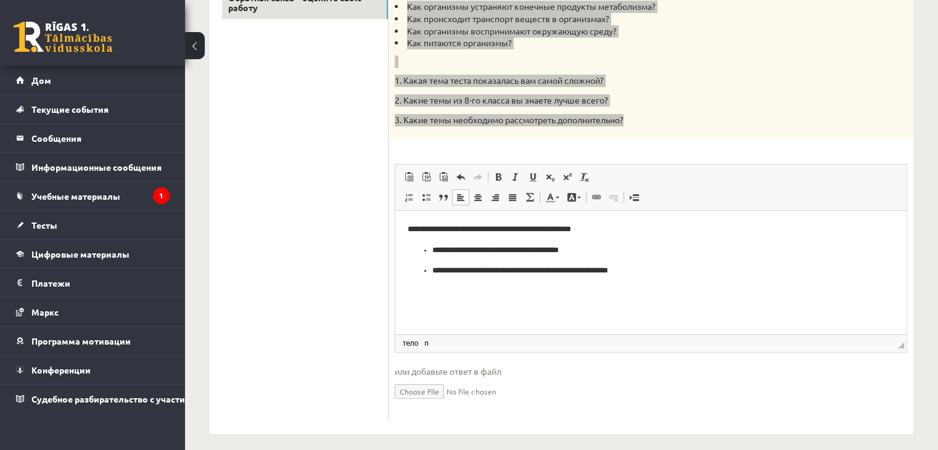
click at [430, 247] on ul "**********" at bounding box center [651, 260] width 486 height 33
click at [433, 273] on p "**********" at bounding box center [651, 271] width 438 height 13
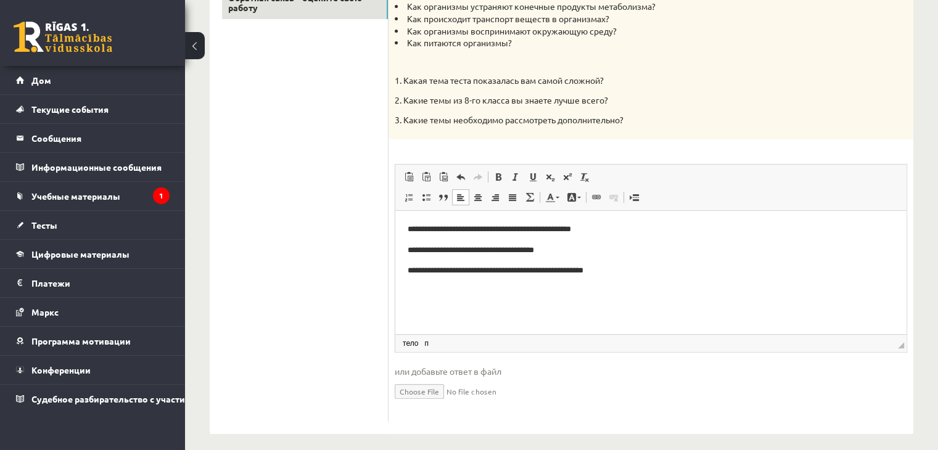
click at [330, 193] on ul "Тест Обратная связь – оцените свою работу" at bounding box center [305, 192] width 166 height 459
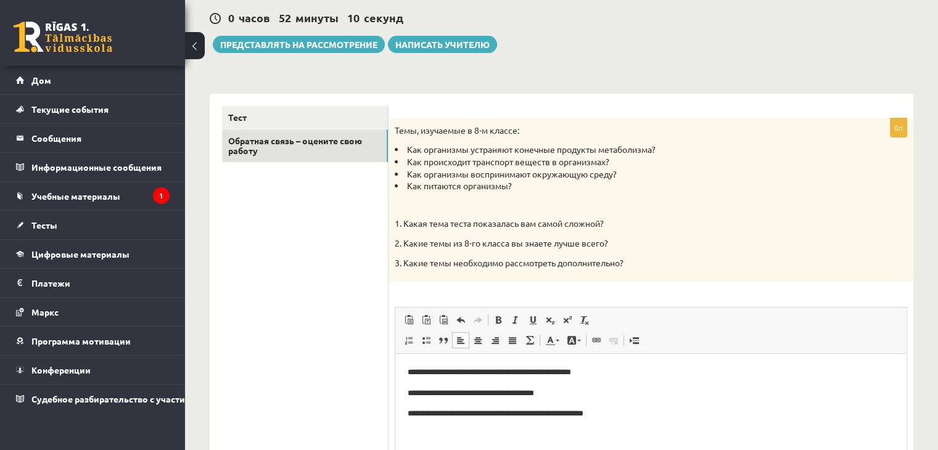
scroll to position [73, 0]
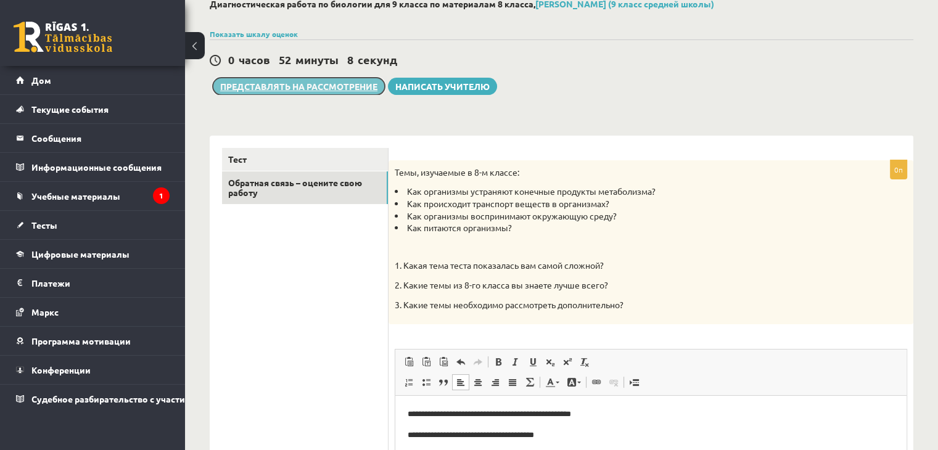
click at [309, 86] on font "Представлять на рассмотрение" at bounding box center [298, 86] width 157 height 11
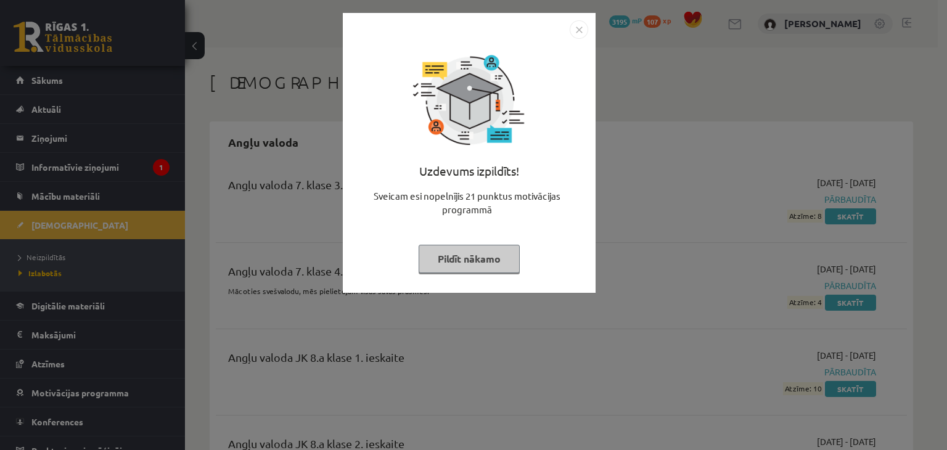
click at [438, 252] on button "Pildīt nākamo" at bounding box center [469, 259] width 101 height 28
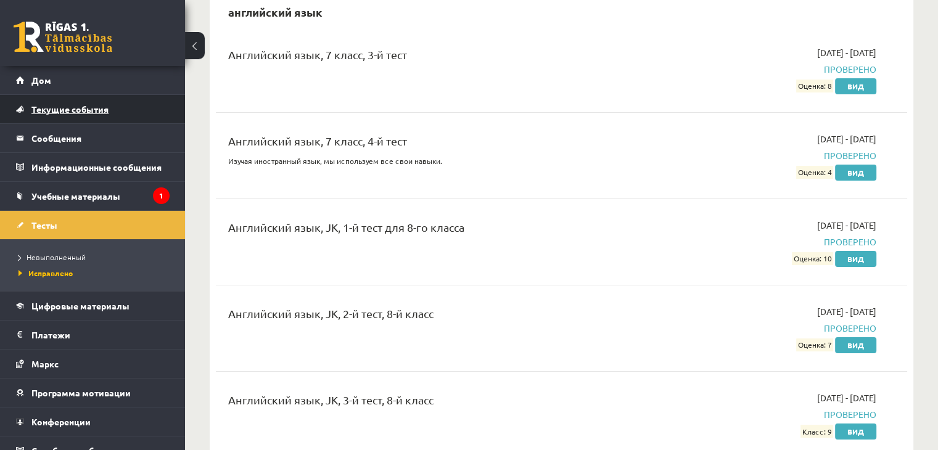
scroll to position [123, 0]
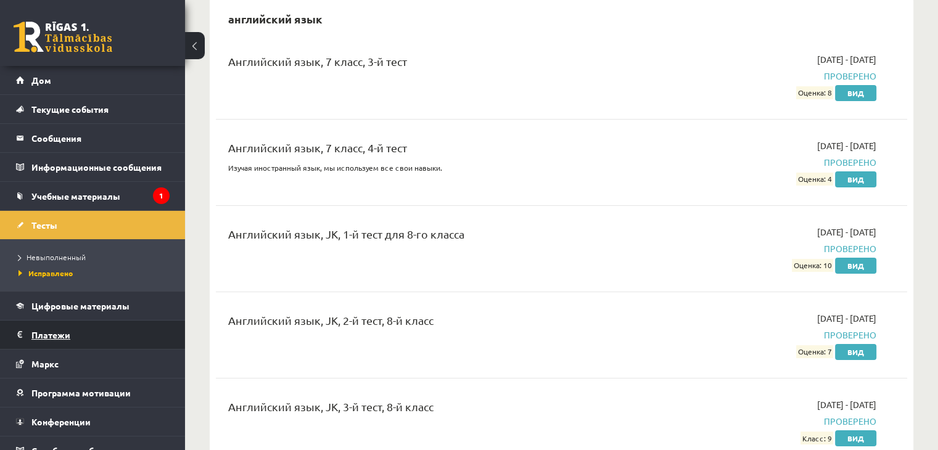
click at [53, 337] on font "Платежи" at bounding box center [50, 334] width 39 height 11
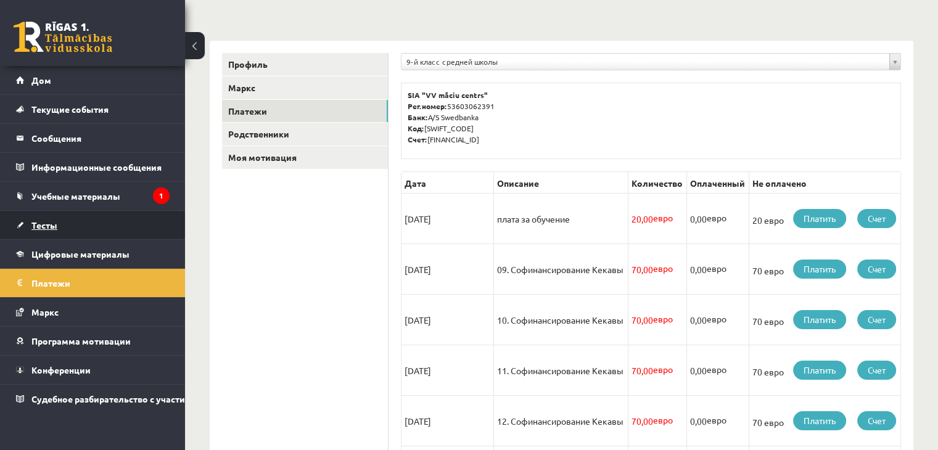
click at [64, 226] on link "Тесты" at bounding box center [93, 225] width 154 height 28
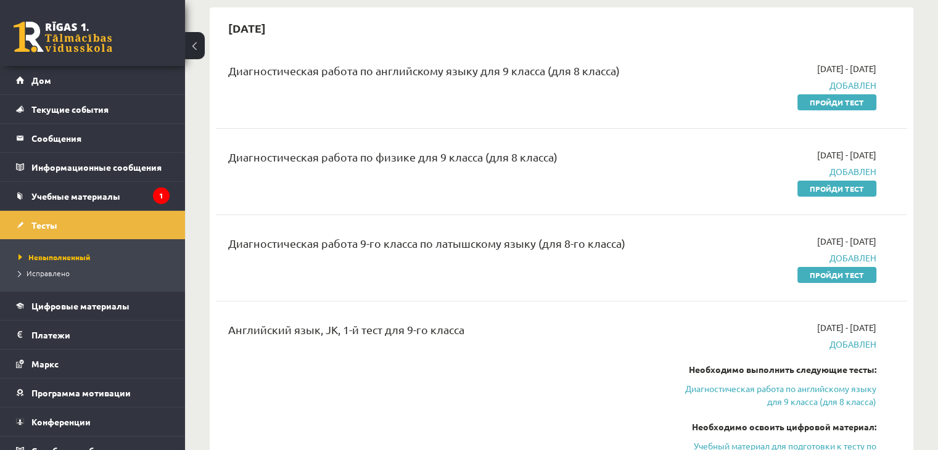
scroll to position [123, 0]
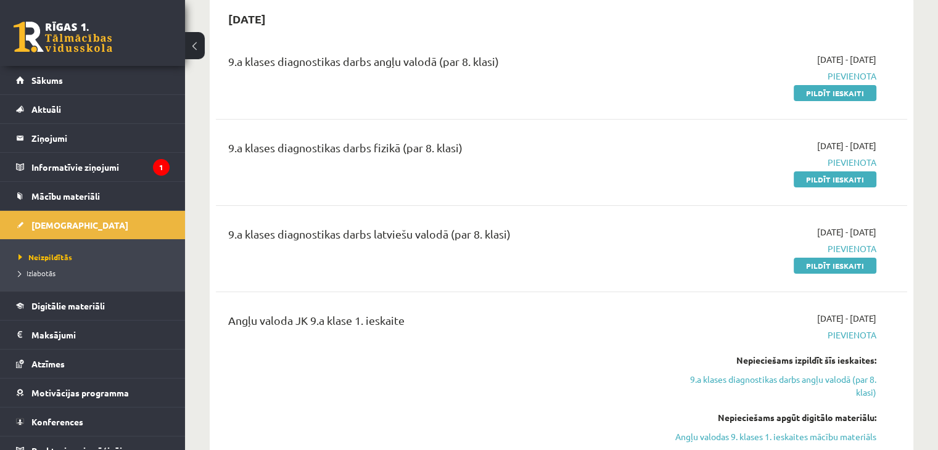
click at [619, 185] on div "9.a klases diagnostikas darbs fizikā (par 8. klasi)" at bounding box center [441, 162] width 445 height 46
